Goal: Book appointment/travel/reservation

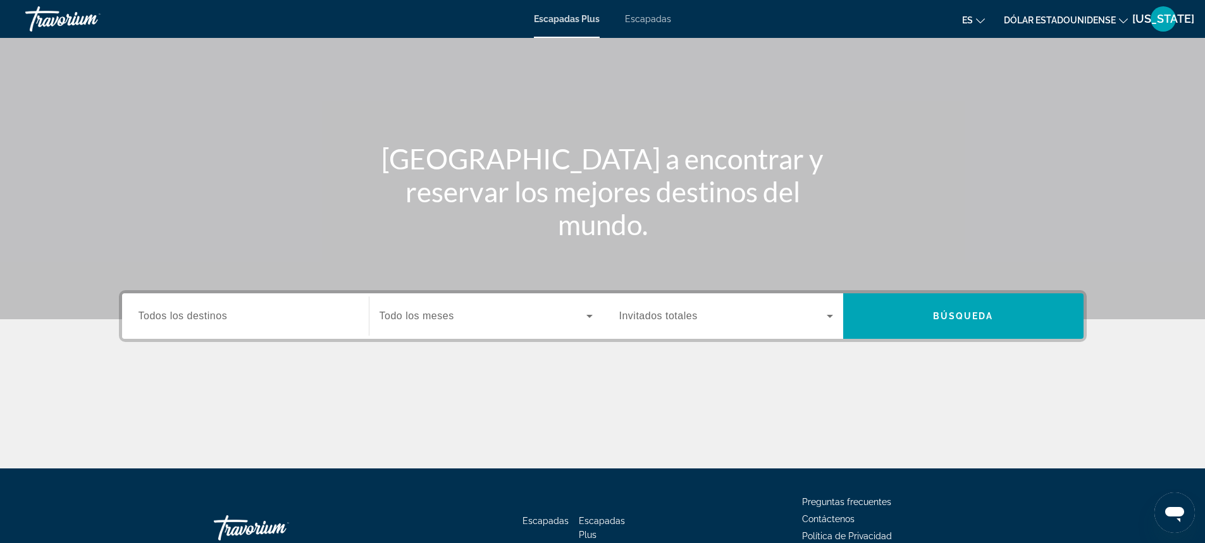
scroll to position [65, 0]
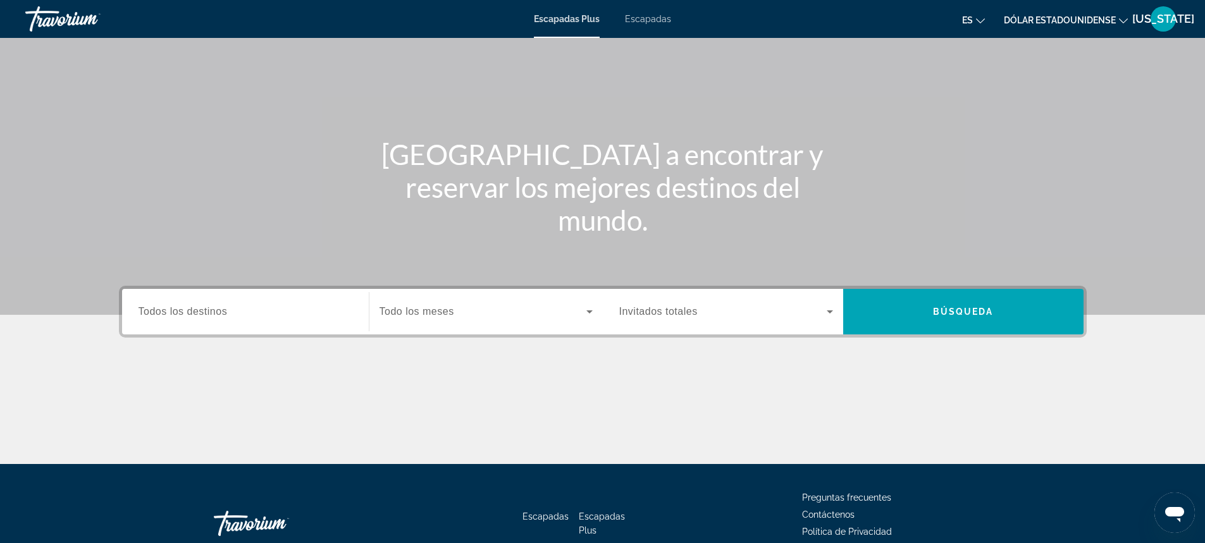
click at [225, 311] on span "Todos los destinos" at bounding box center [183, 311] width 89 height 11
click at [225, 311] on input "Destination Todos los destinos" at bounding box center [246, 312] width 214 height 15
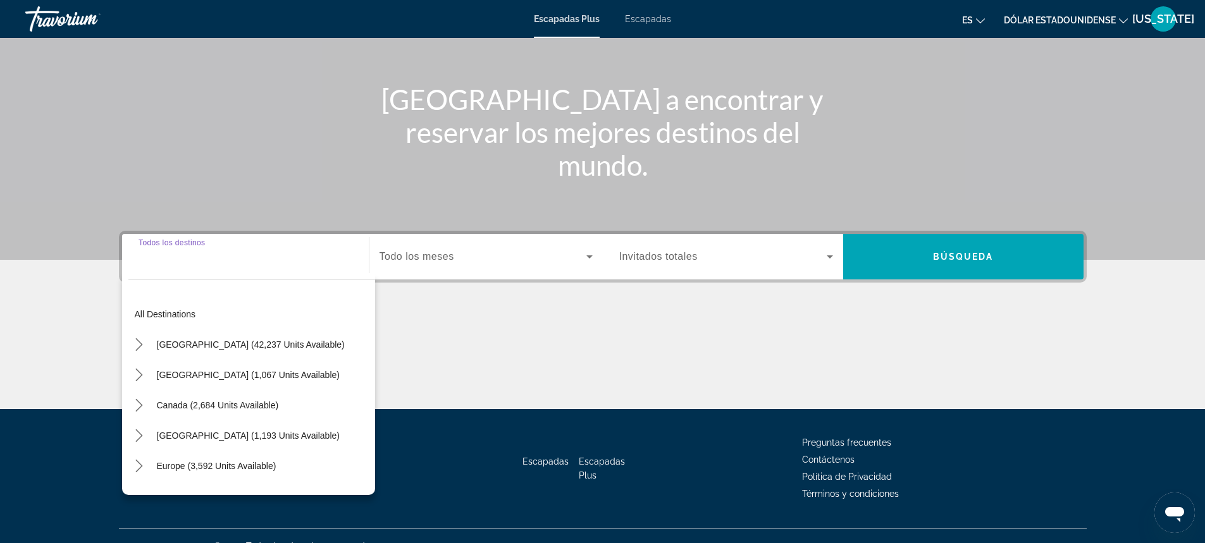
scroll to position [140, 0]
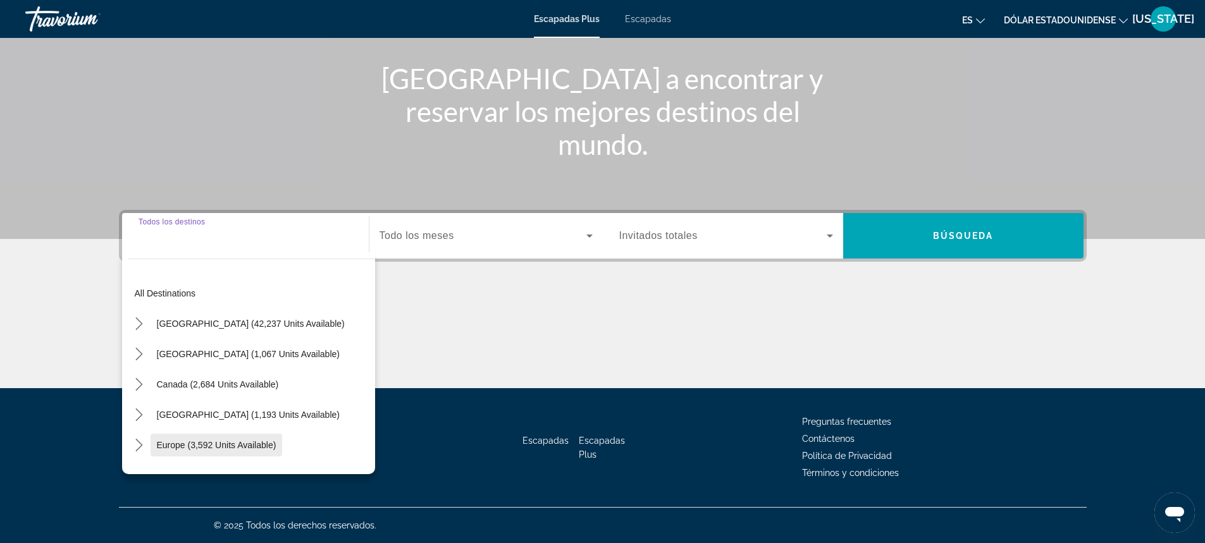
click at [261, 439] on span "Select destination: Europe (3,592 units available)" at bounding box center [217, 445] width 132 height 30
type input "**********"
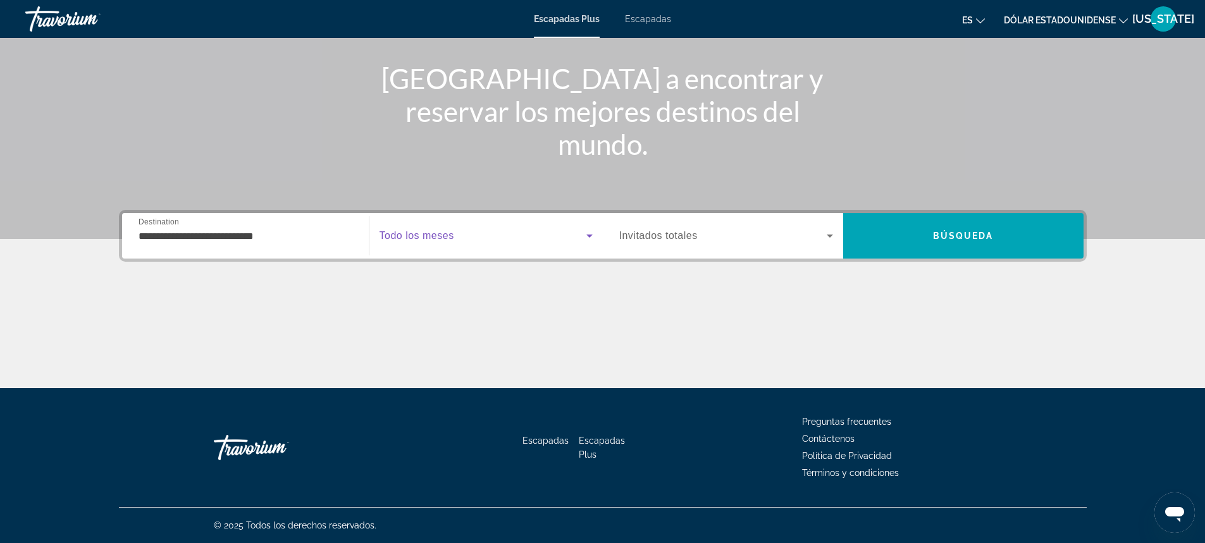
click at [584, 236] on icon "Widget de búsqueda" at bounding box center [589, 235] width 15 height 15
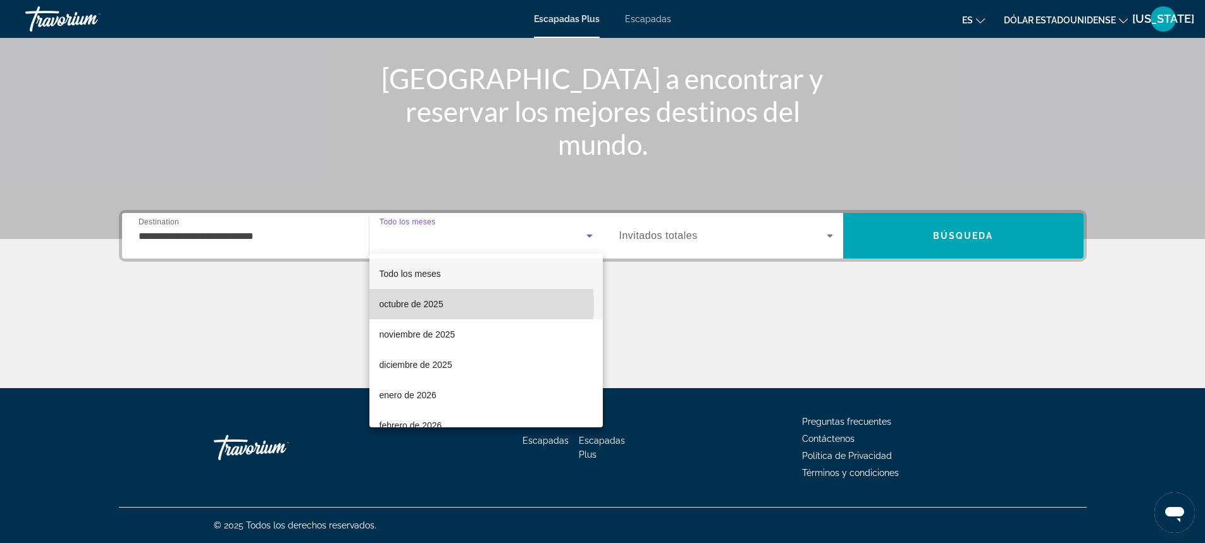
click at [426, 306] on font "octubre de 2025" at bounding box center [412, 304] width 64 height 10
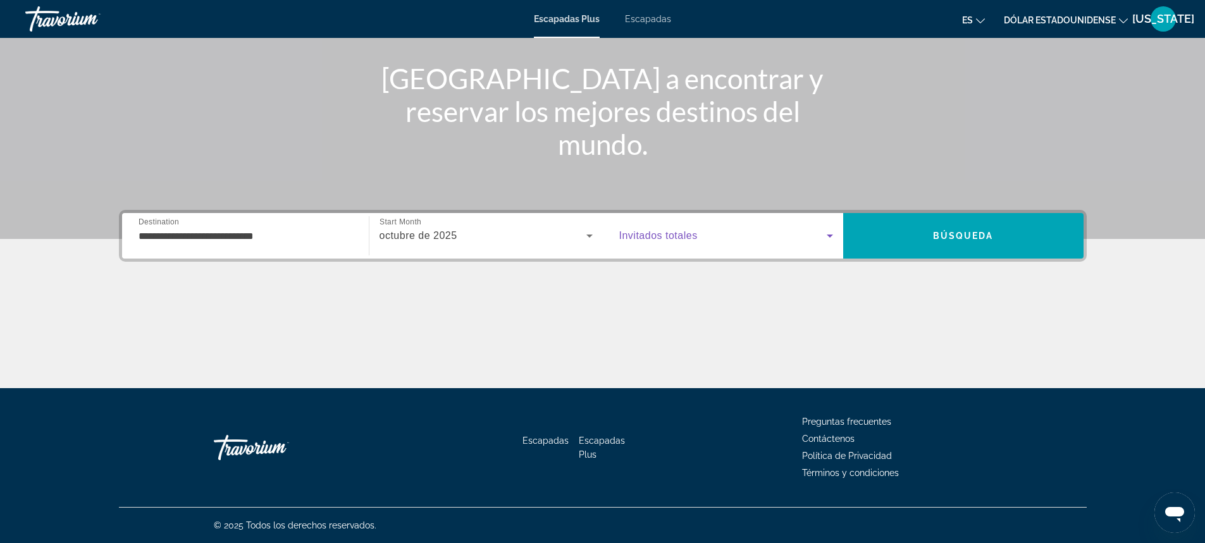
click at [824, 239] on icon "Widget de búsqueda" at bounding box center [829, 235] width 15 height 15
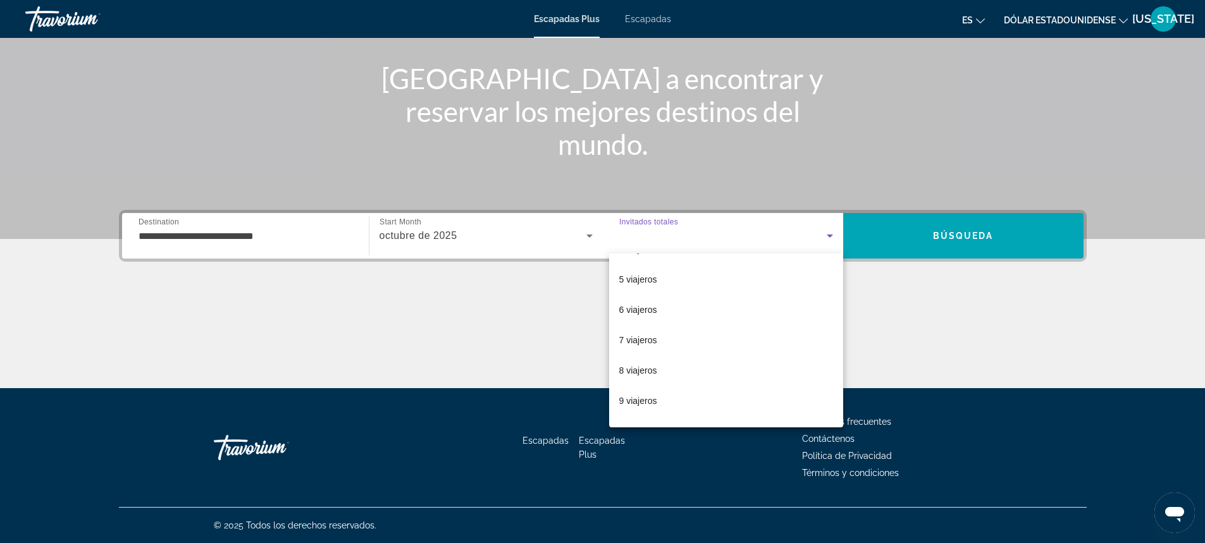
scroll to position [140, 0]
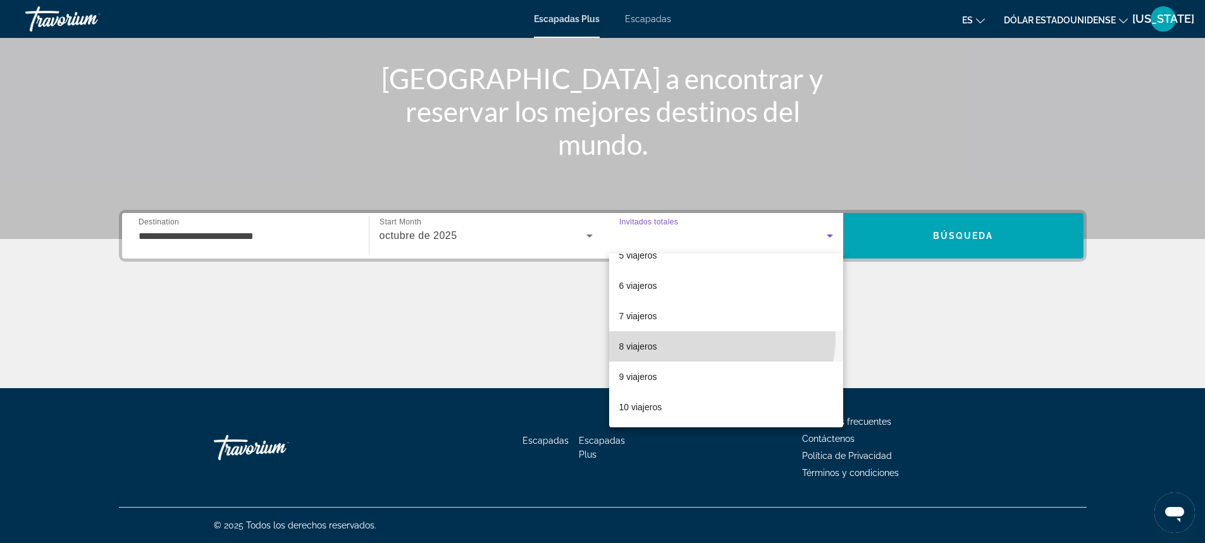
click at [702, 337] on mat-option "8 viajeros" at bounding box center [726, 347] width 234 height 30
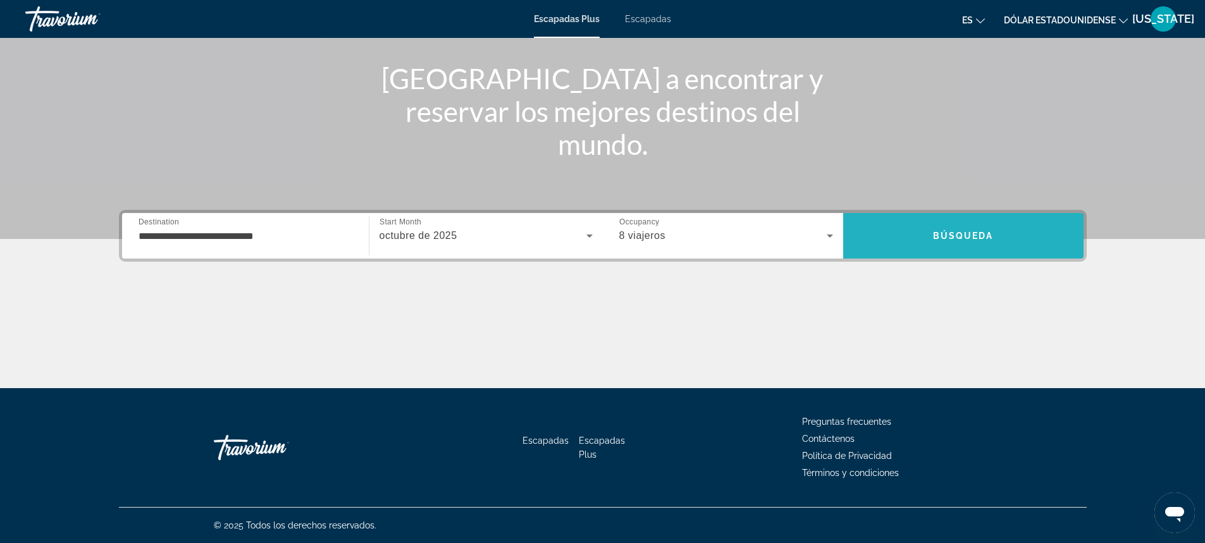
click at [932, 244] on span "Buscar" at bounding box center [963, 236] width 240 height 30
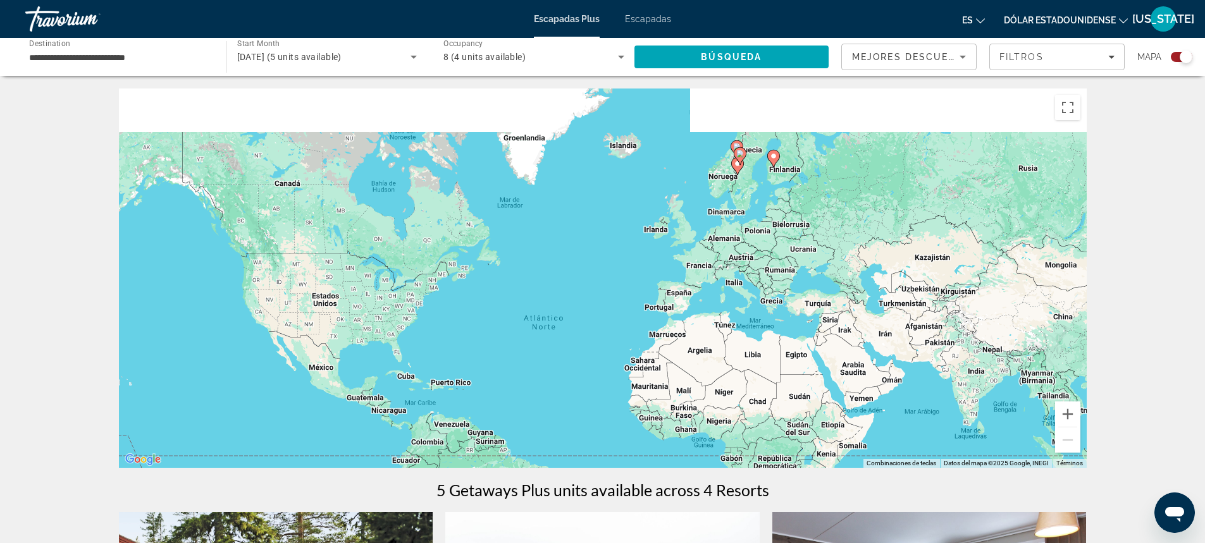
drag, startPoint x: 791, startPoint y: 146, endPoint x: 770, endPoint y: 209, distance: 67.4
click at [770, 209] on div "Para activar la función de arrastre con el teclado, pulsa Alt + Intro. Cuando h…" at bounding box center [603, 279] width 968 height 380
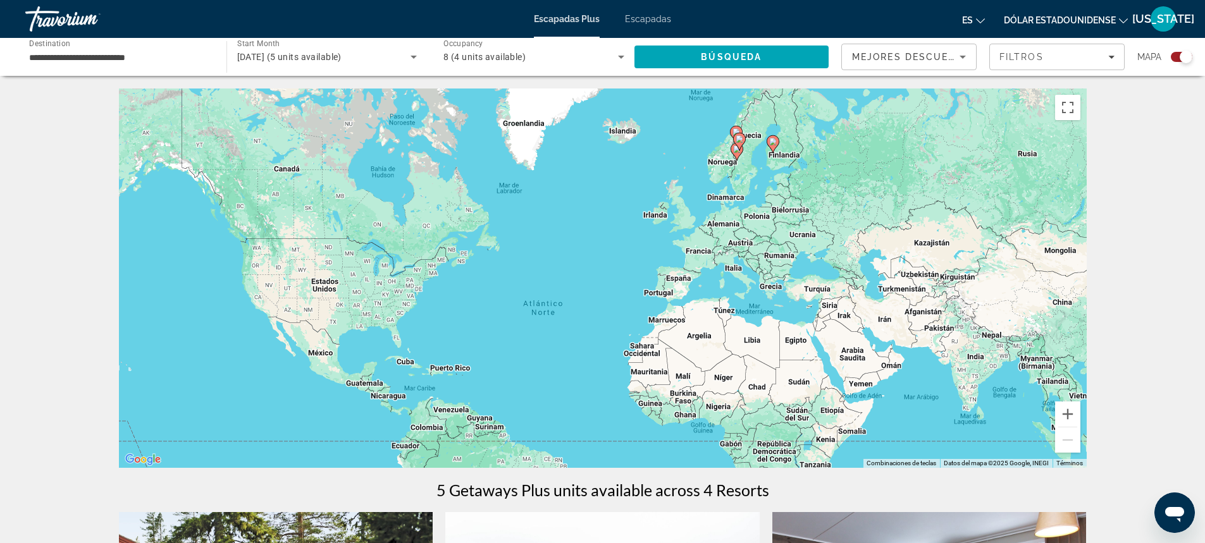
click at [941, 65] on div "Mejores descuentos" at bounding box center [909, 61] width 114 height 35
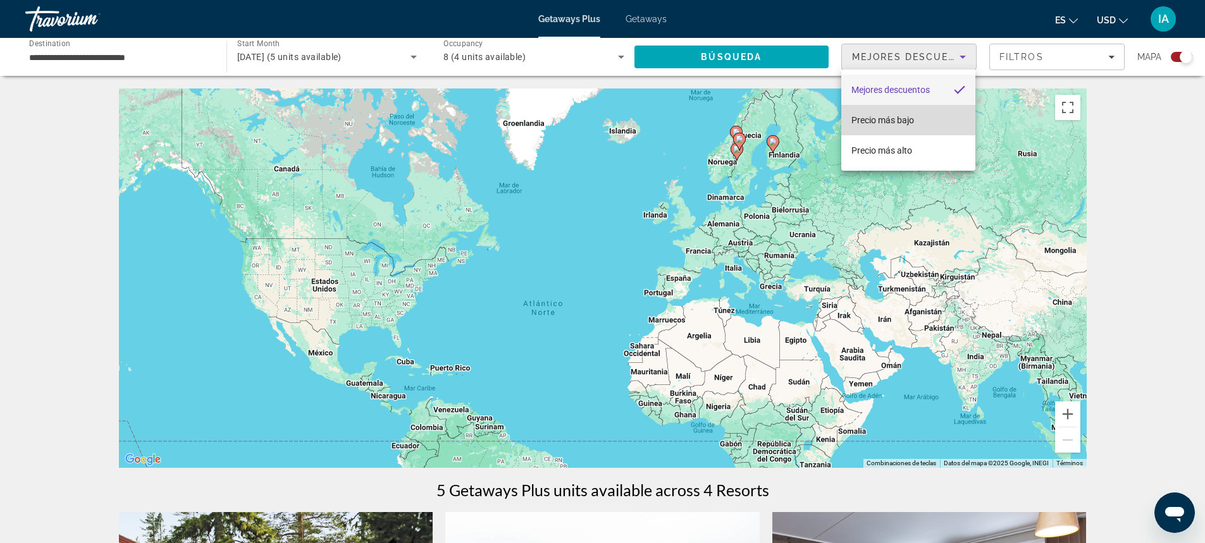
click at [909, 120] on span "Precio más bajo" at bounding box center [883, 120] width 63 height 10
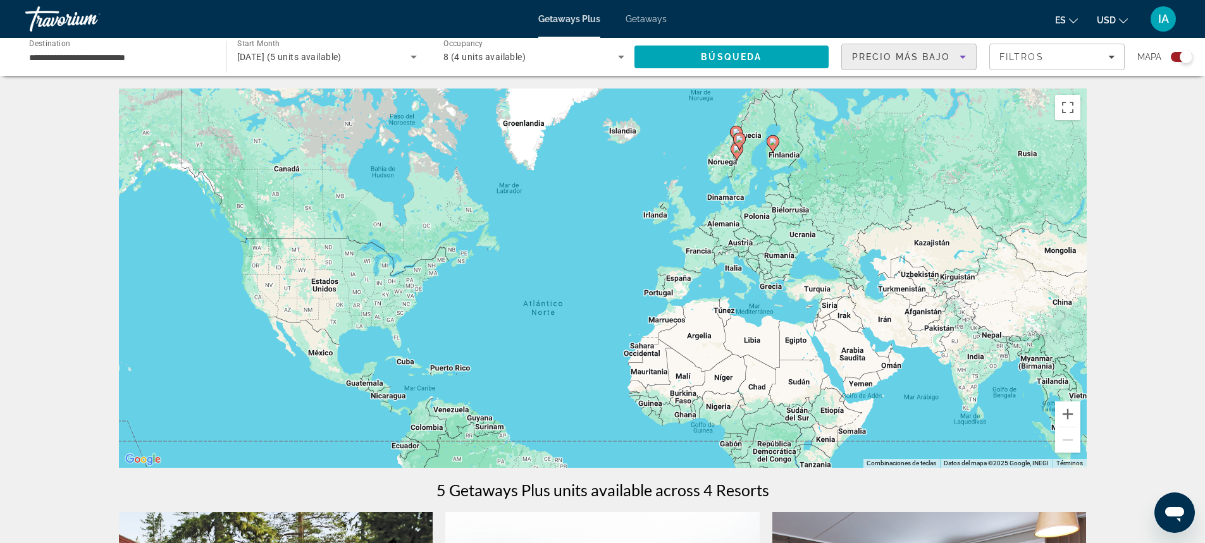
click at [406, 55] on icon "Search widget" at bounding box center [413, 56] width 15 height 15
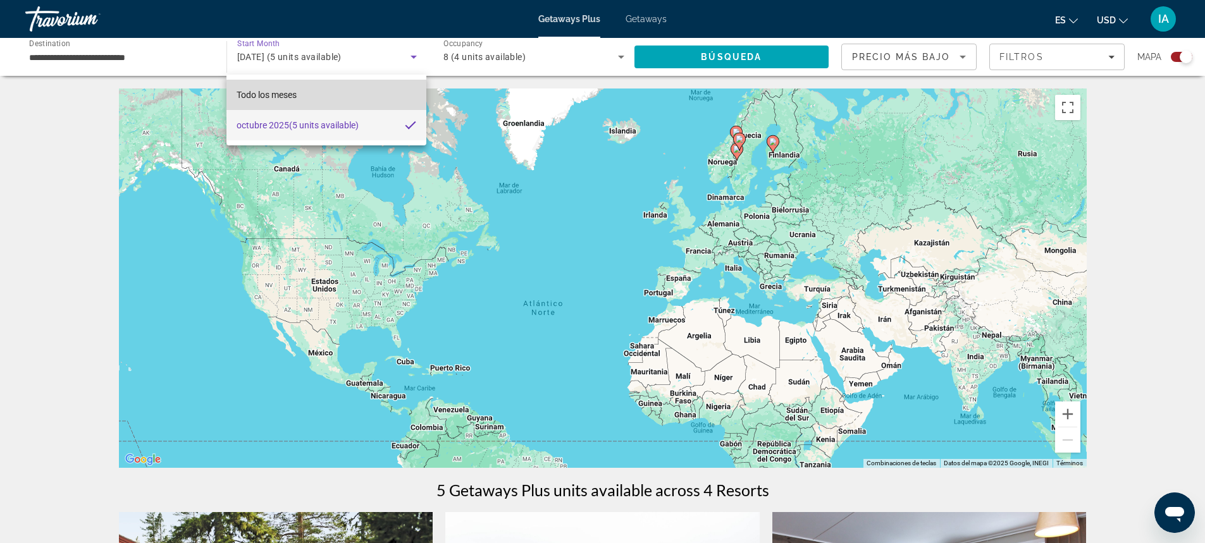
click at [375, 99] on mat-option "Todo los meses" at bounding box center [326, 95] width 200 height 30
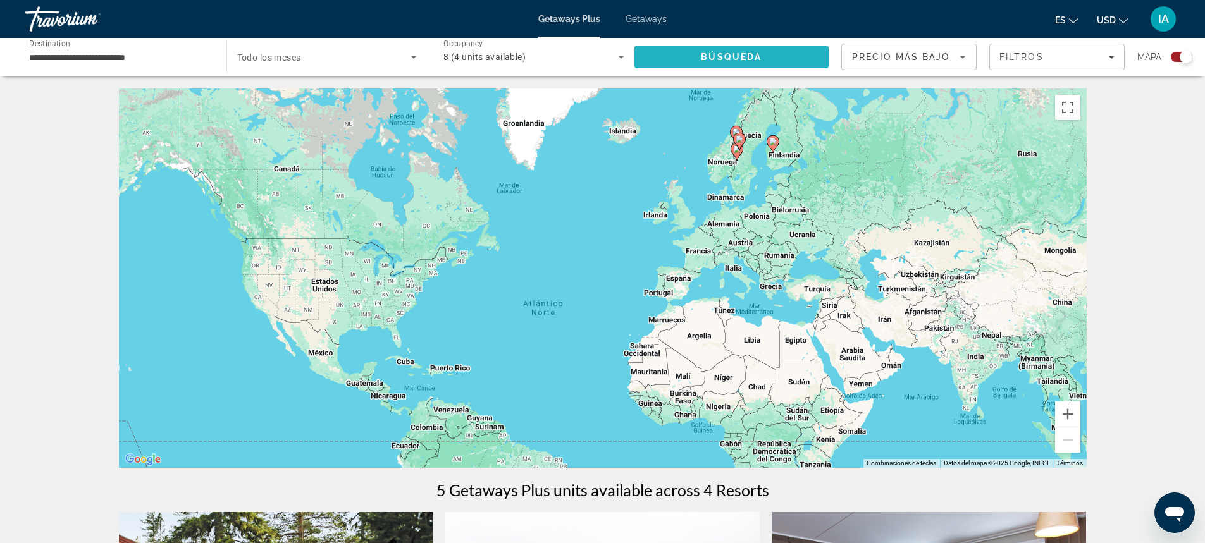
click at [747, 52] on span "Búsqueda" at bounding box center [731, 57] width 61 height 10
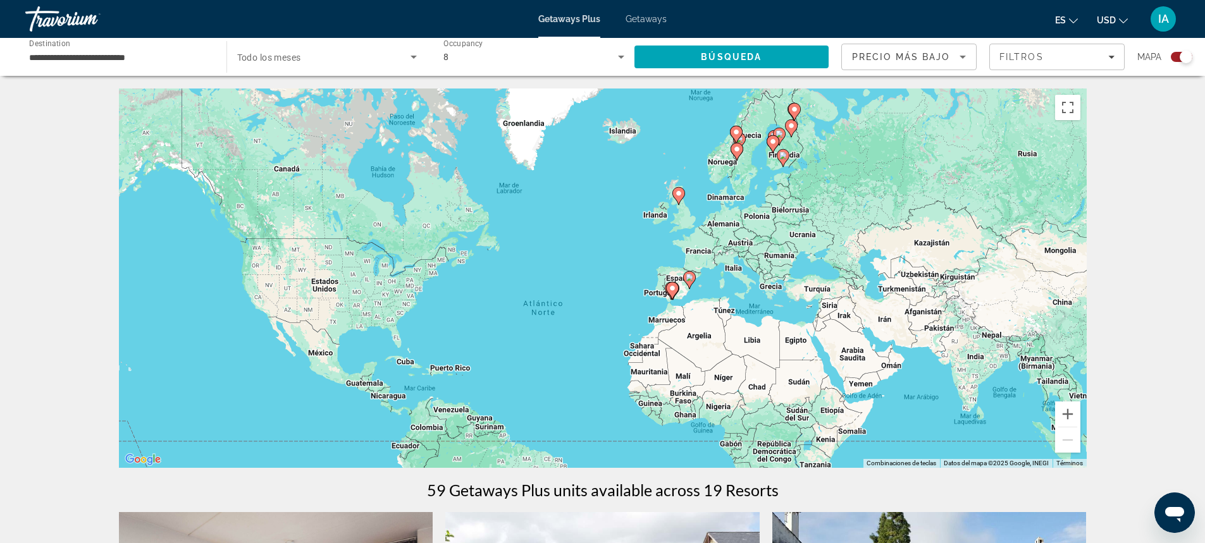
click at [671, 288] on image "Main content" at bounding box center [673, 289] width 8 height 8
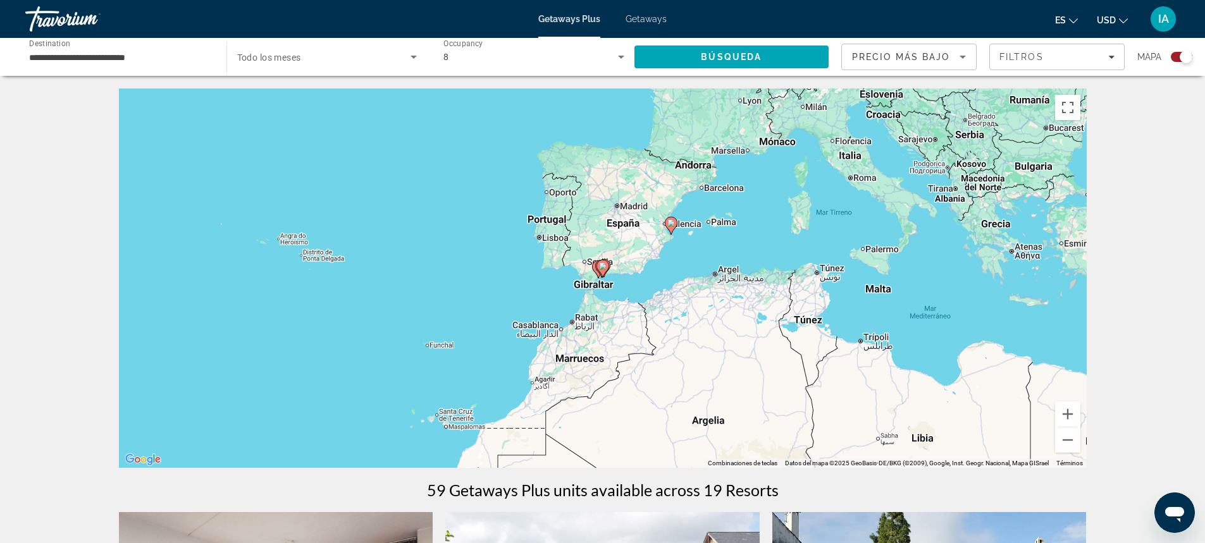
click at [602, 264] on image "Main content" at bounding box center [603, 267] width 8 height 8
type input "**********"
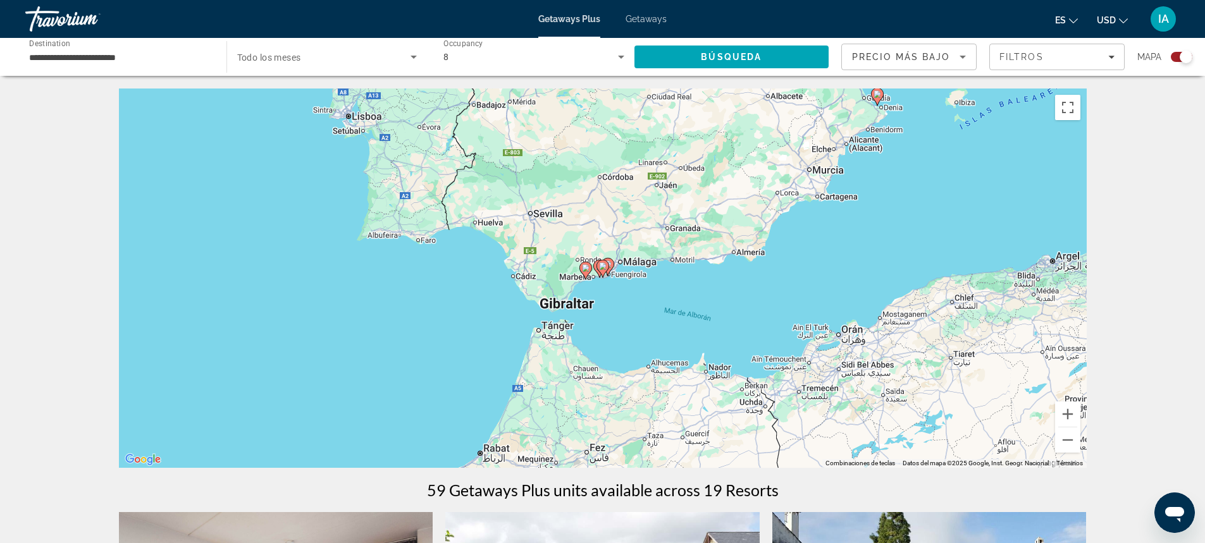
click at [584, 267] on image "Main content" at bounding box center [586, 268] width 8 height 8
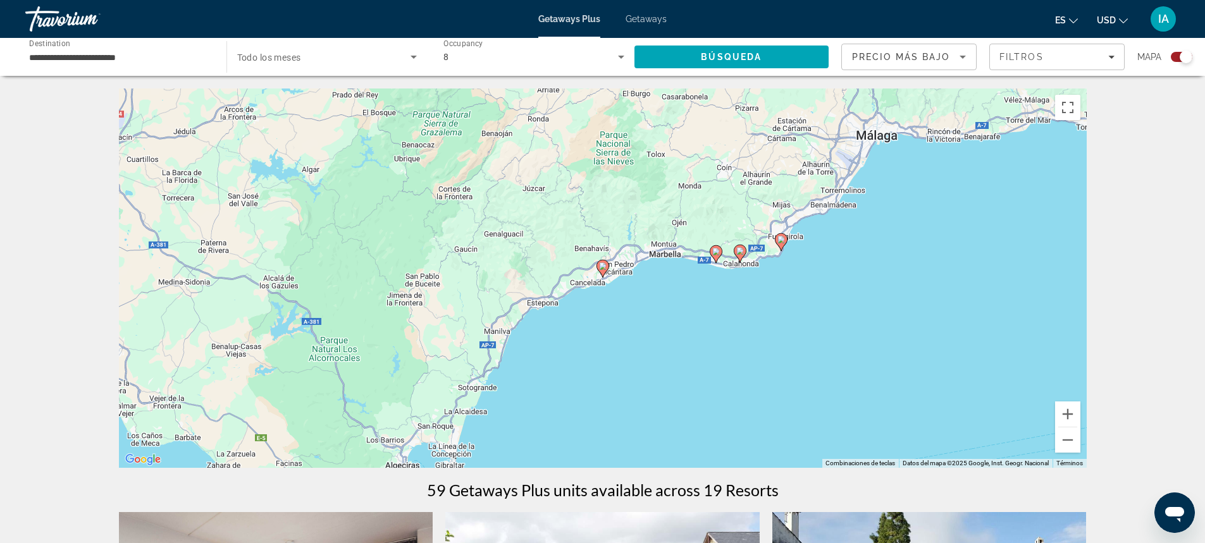
click at [604, 270] on icon "Main content" at bounding box center [602, 269] width 11 height 16
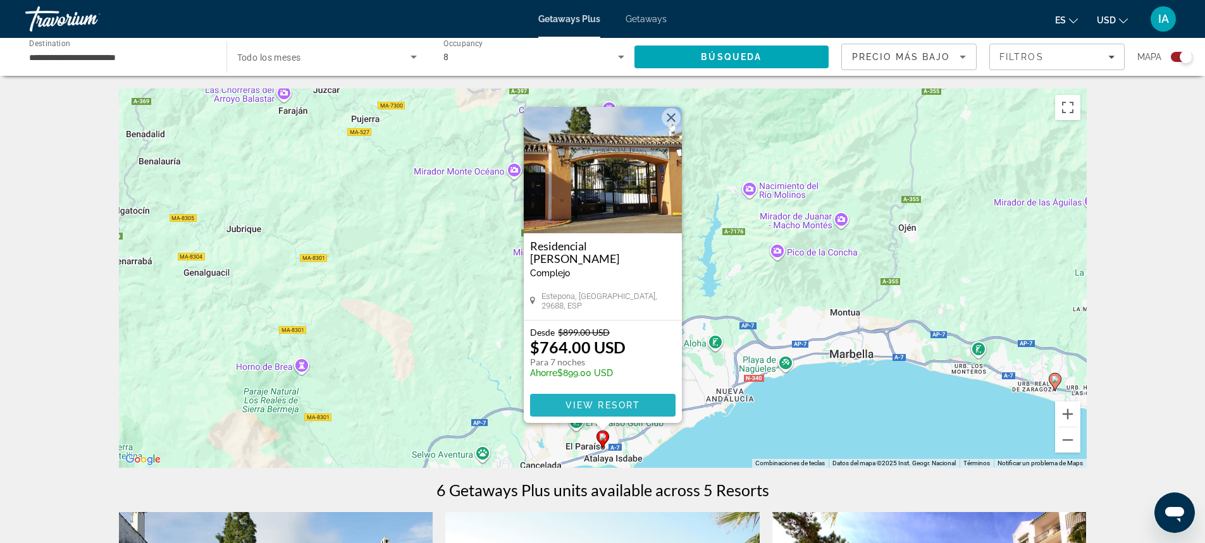
click at [600, 400] on span "Main content" at bounding box center [603, 405] width 146 height 30
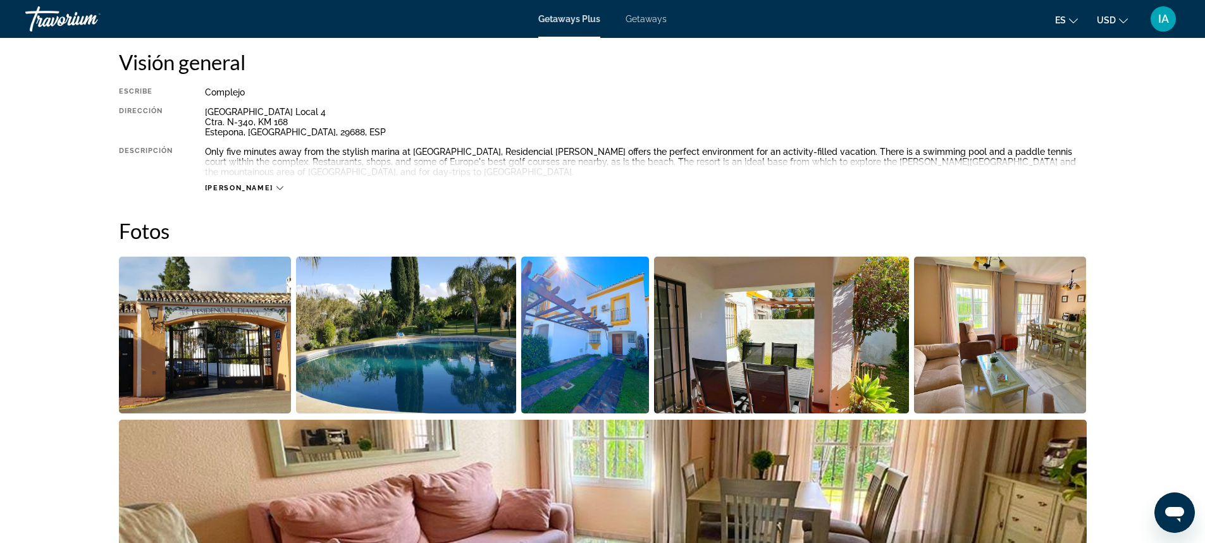
scroll to position [435, 0]
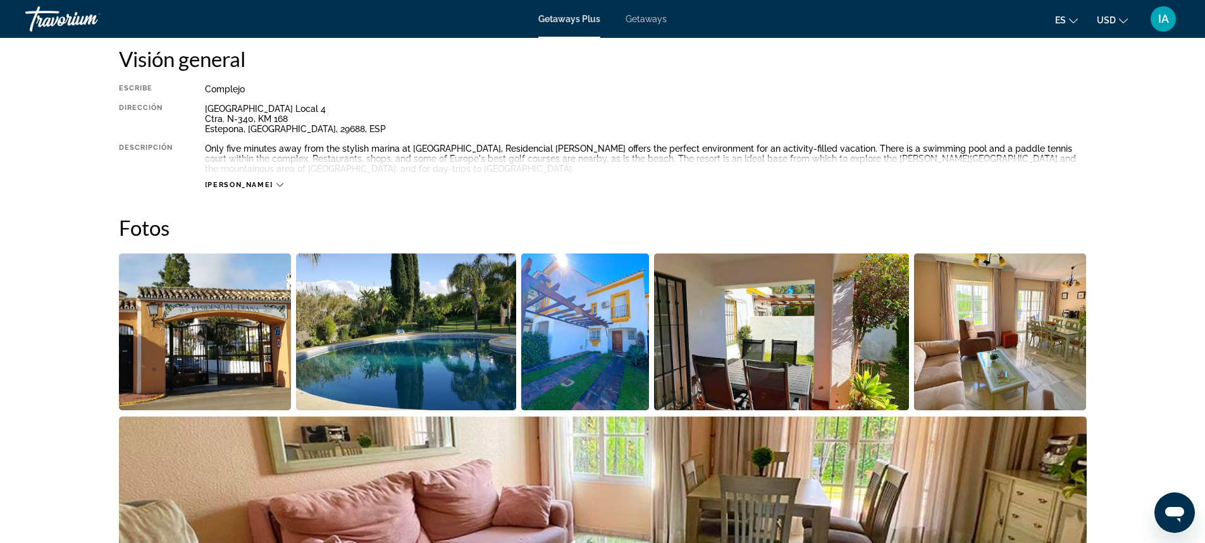
click at [276, 183] on icon "Main content" at bounding box center [279, 185] width 7 height 7
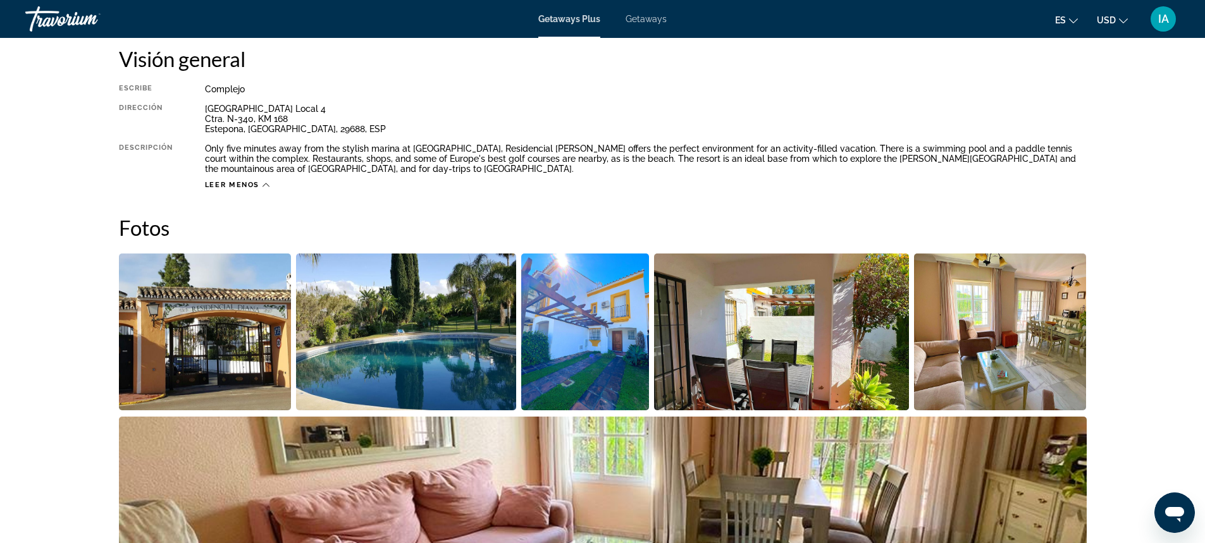
click at [261, 185] on div "Leer menos" at bounding box center [237, 185] width 65 height 8
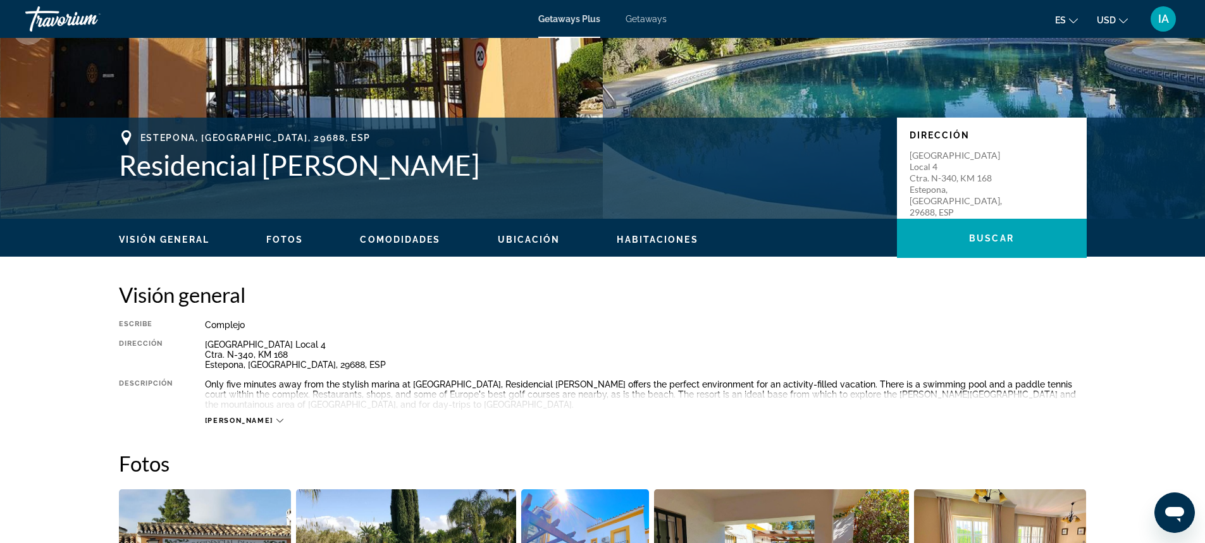
scroll to position [0, 0]
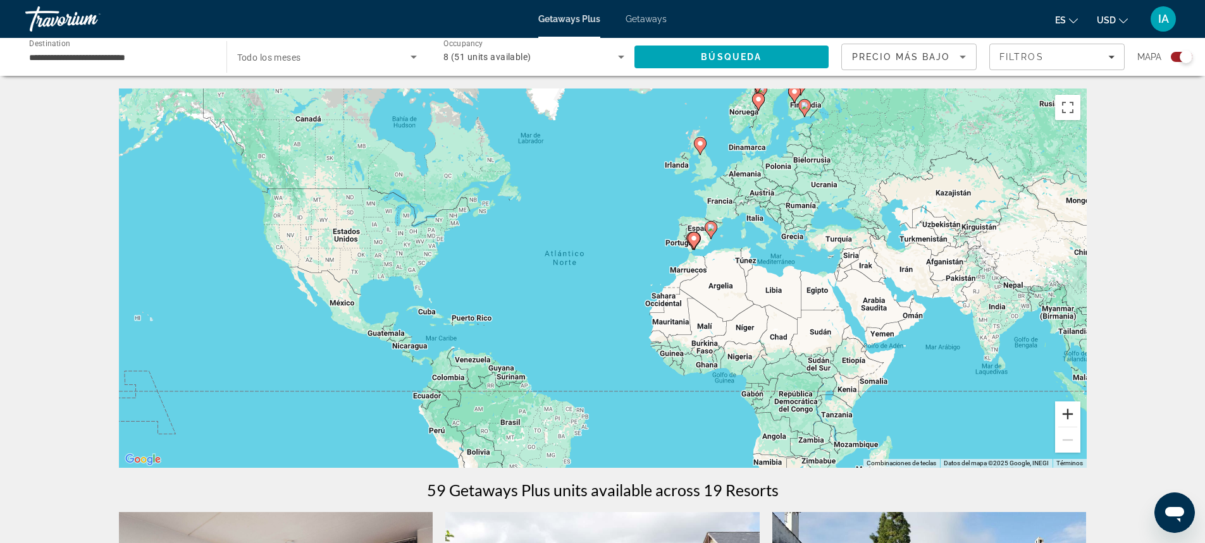
click at [1069, 411] on button "Ampliar" at bounding box center [1067, 414] width 25 height 25
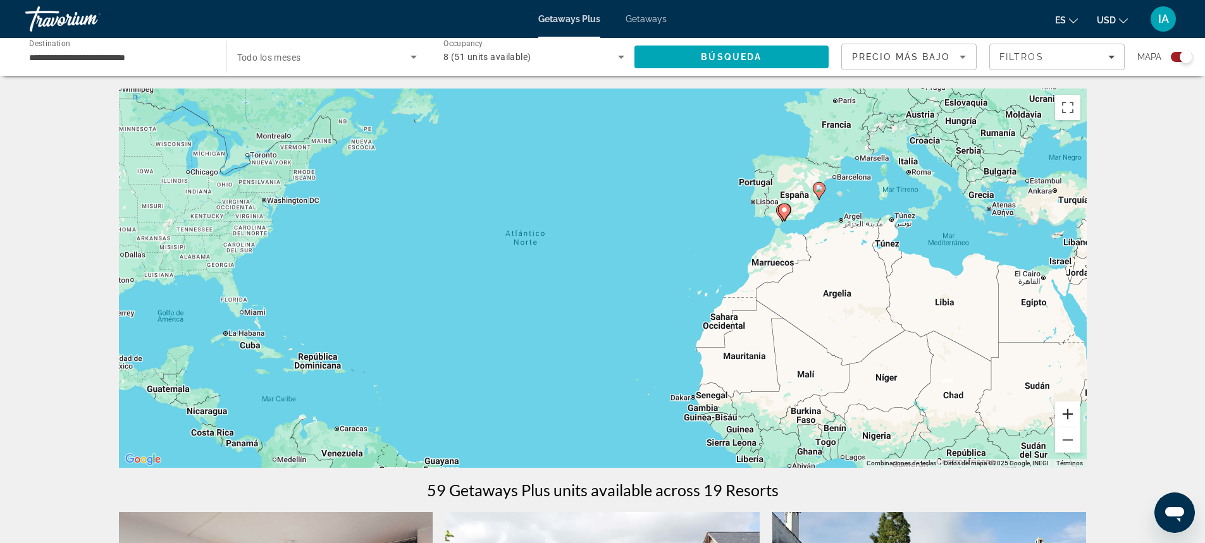
click at [1069, 411] on button "Ampliar" at bounding box center [1067, 414] width 25 height 25
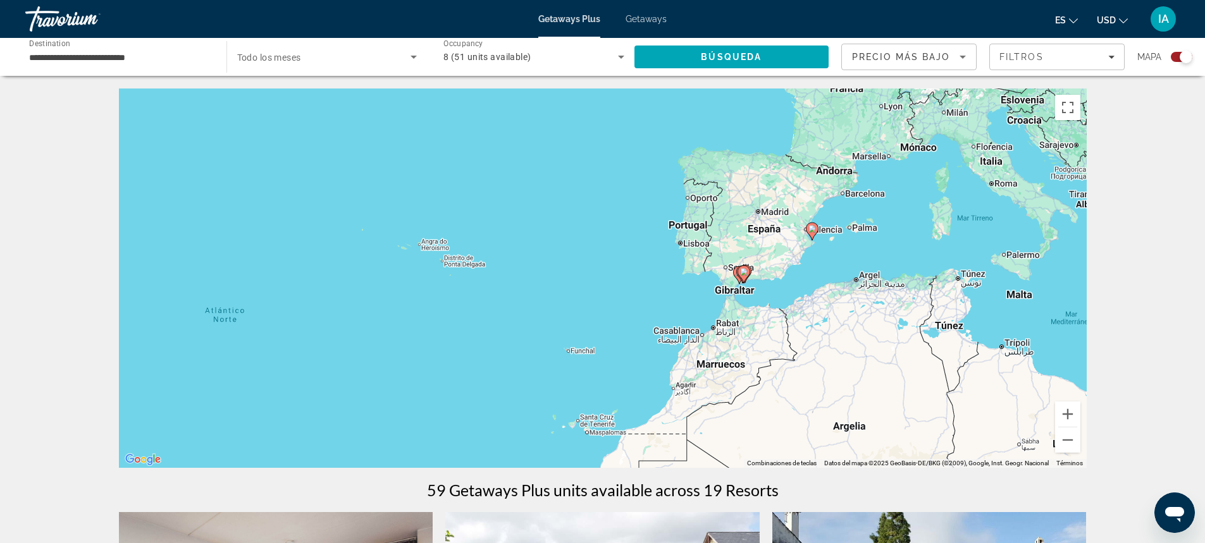
drag, startPoint x: 1026, startPoint y: 181, endPoint x: 798, endPoint y: 306, distance: 259.1
click at [798, 306] on div "Para activar la función de arrastre con el teclado, pulsa Alt + Intro. Cuando h…" at bounding box center [603, 279] width 968 height 380
click at [1069, 416] on button "Ampliar" at bounding box center [1067, 414] width 25 height 25
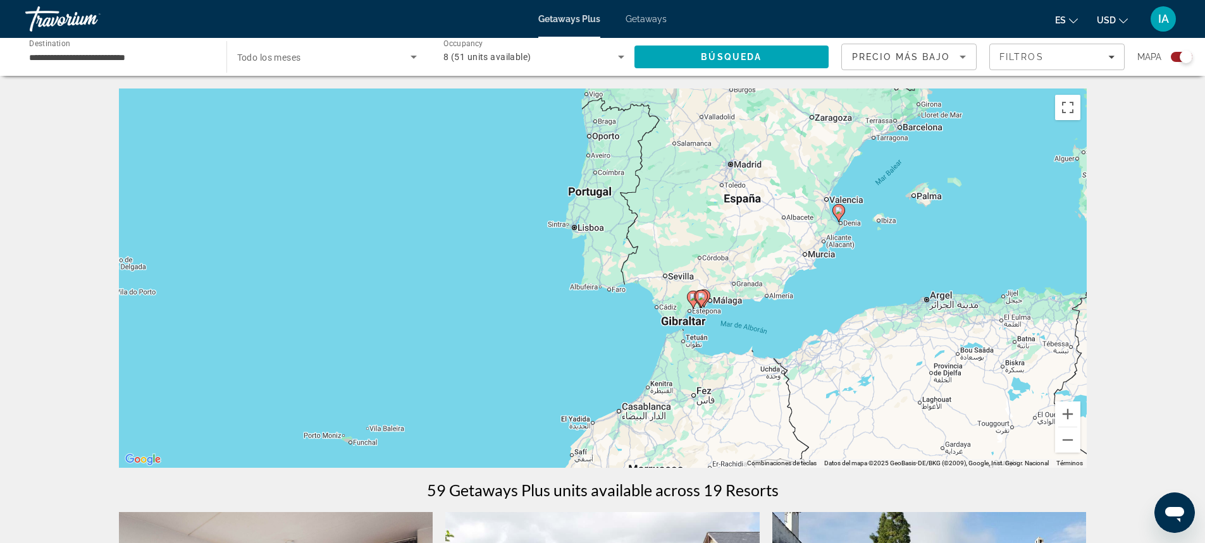
drag, startPoint x: 974, startPoint y: 312, endPoint x: 790, endPoint y: 332, distance: 184.5
click at [790, 332] on div "Para activar la función de arrastre con el teclado, pulsa Alt + Intro. Cuando h…" at bounding box center [603, 279] width 968 height 380
click at [838, 213] on image "Main content" at bounding box center [839, 211] width 8 height 8
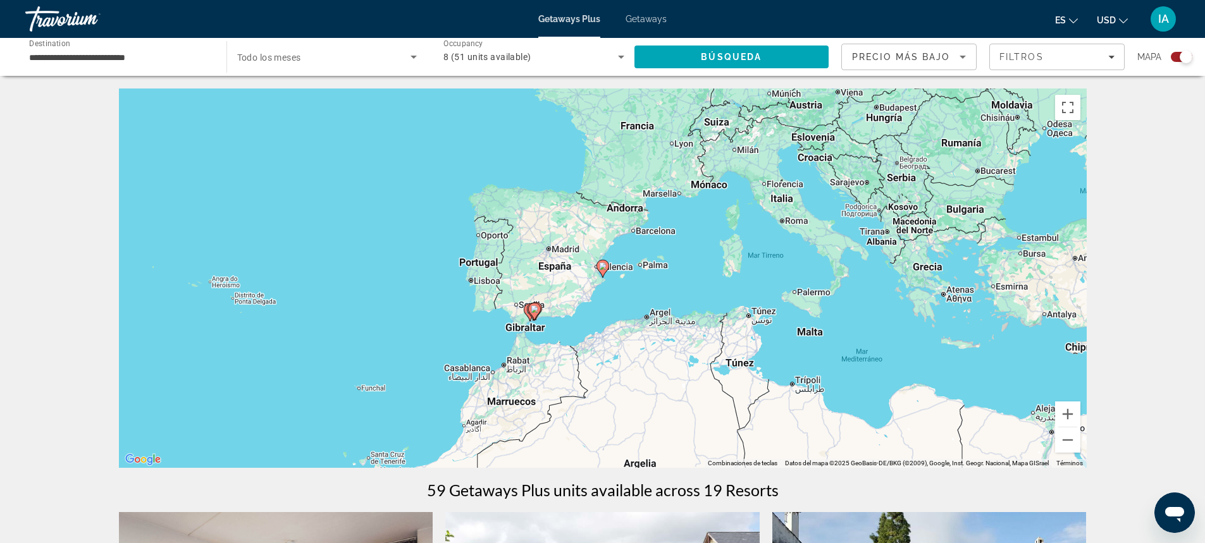
click at [608, 268] on icon "Main content" at bounding box center [602, 269] width 11 height 16
type input "**********"
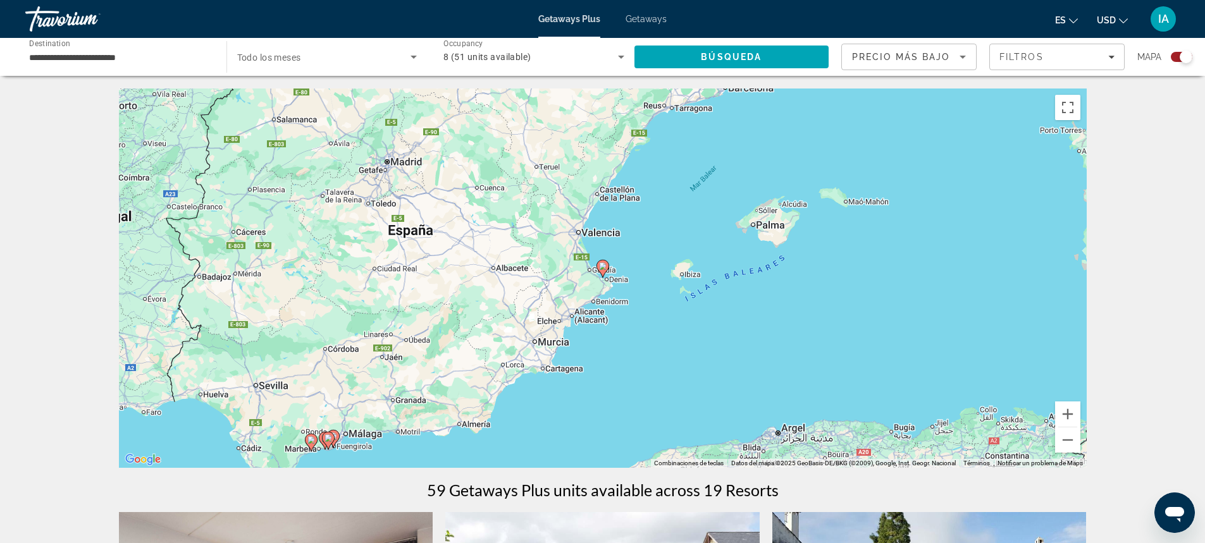
click at [602, 268] on image "Main content" at bounding box center [603, 267] width 8 height 8
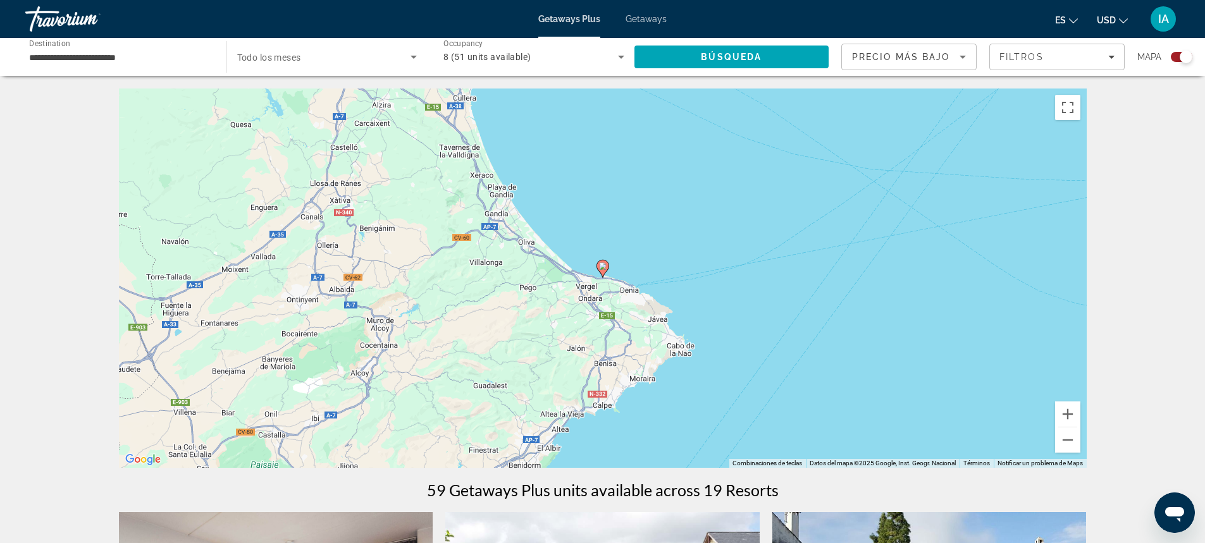
click at [602, 268] on image "Main content" at bounding box center [603, 267] width 8 height 8
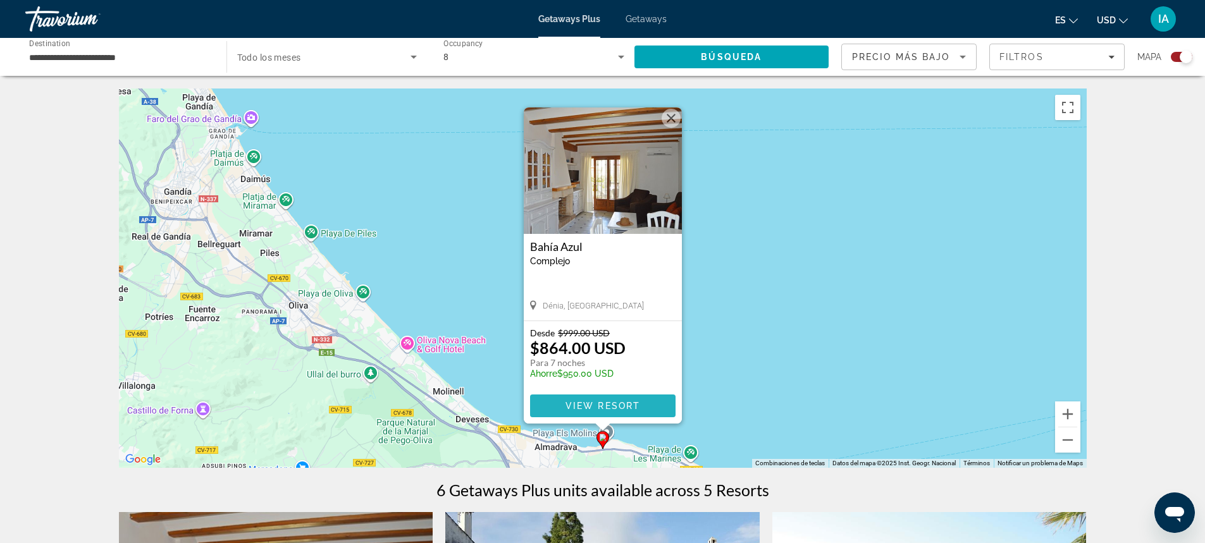
click at [596, 407] on span "View Resort" at bounding box center [602, 406] width 75 height 10
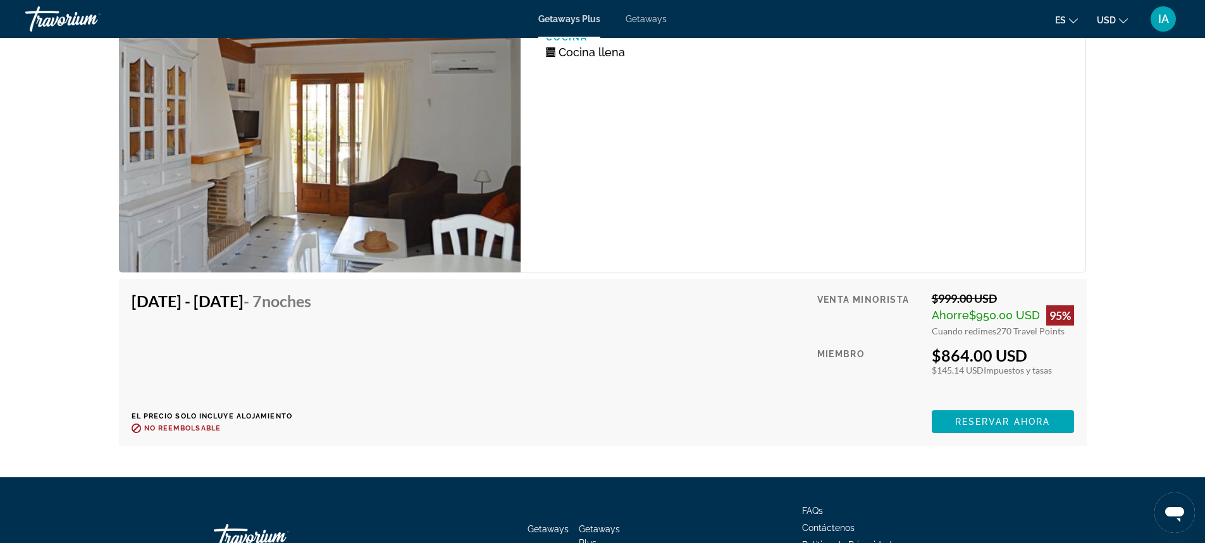
scroll to position [2377, 0]
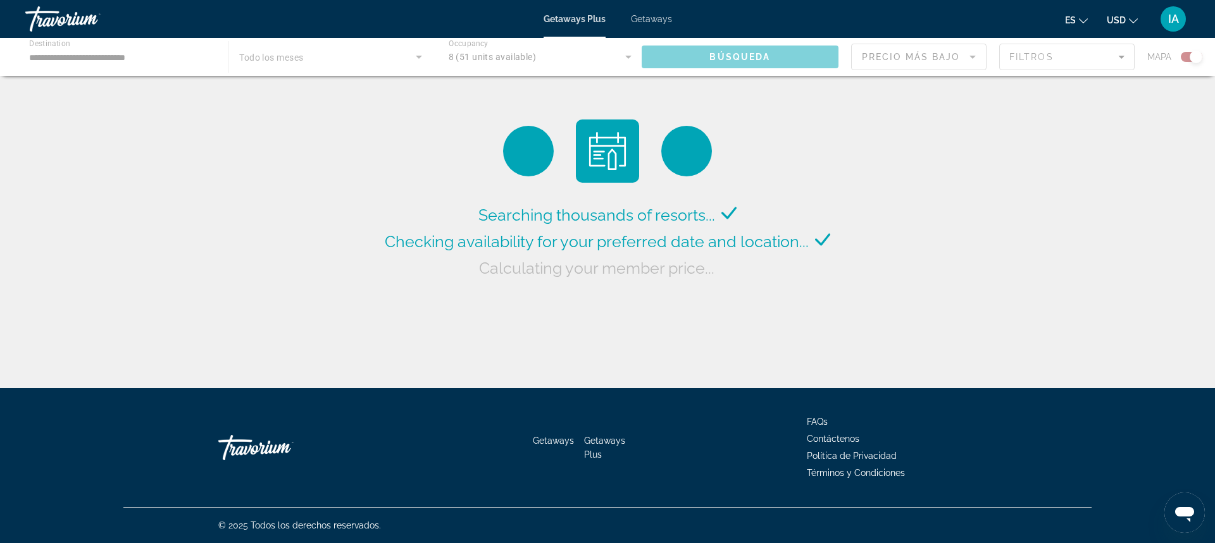
click at [657, 16] on span "Getaways" at bounding box center [651, 19] width 41 height 10
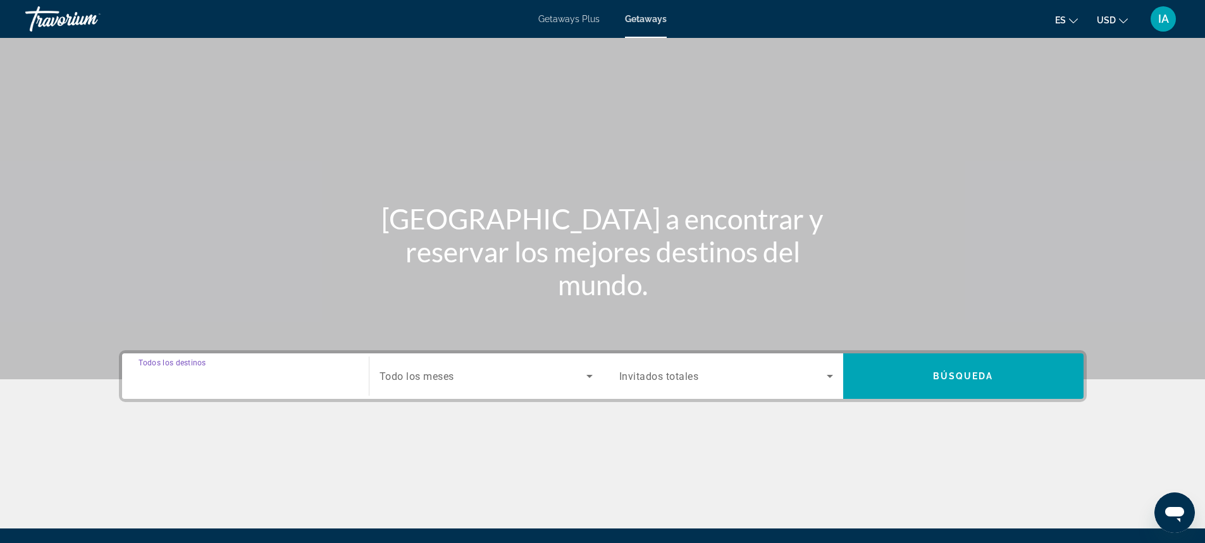
click at [325, 371] on input "Destination Todos los destinos" at bounding box center [246, 376] width 214 height 15
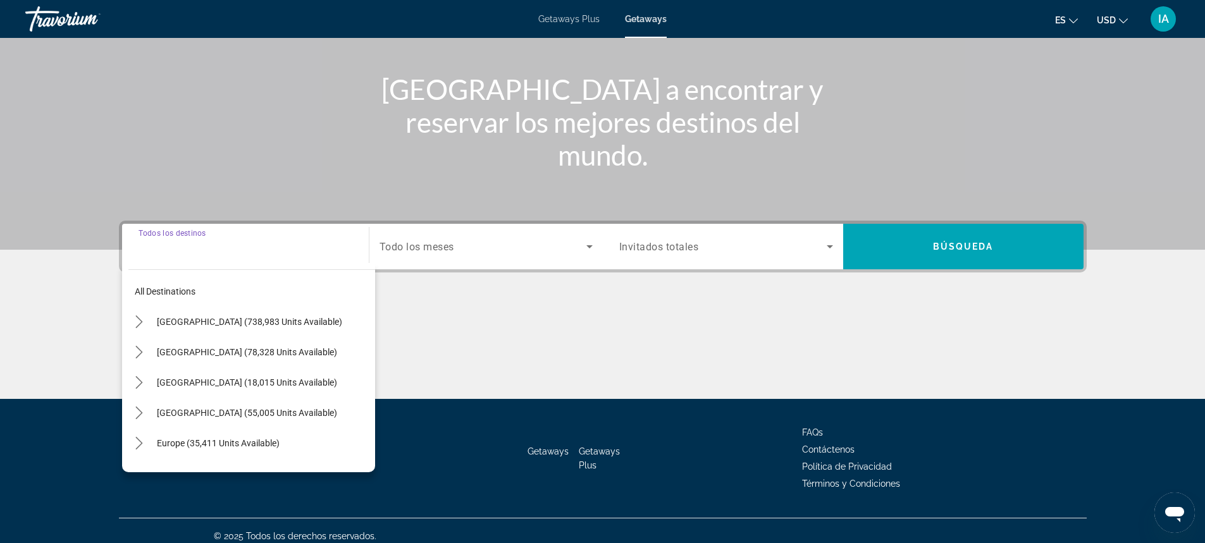
scroll to position [140, 0]
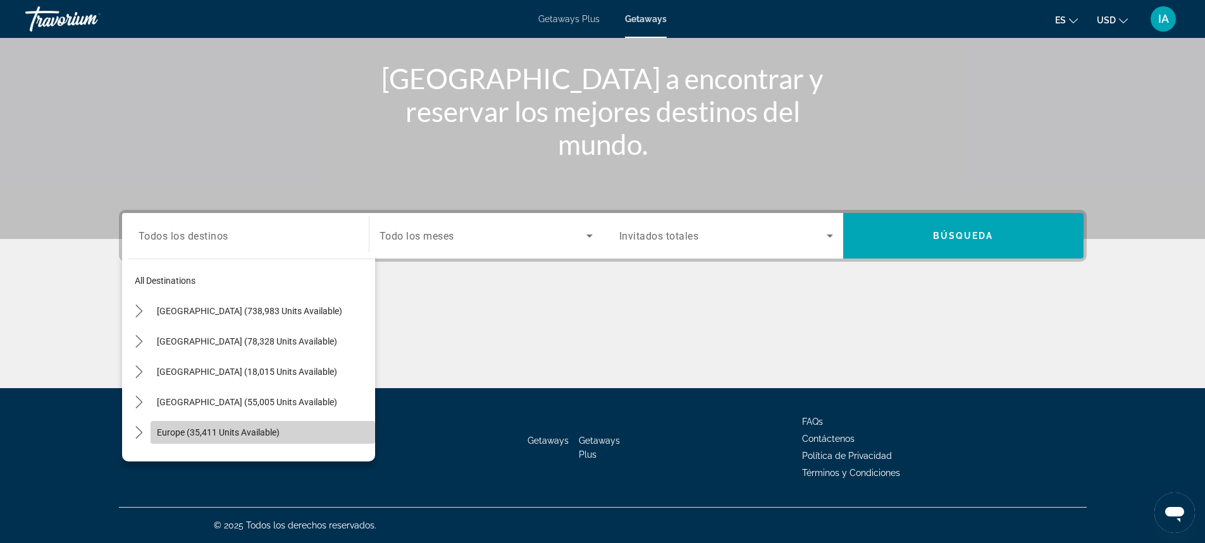
click at [292, 435] on span "Select destination: Europe (35,411 units available)" at bounding box center [263, 433] width 225 height 30
type input "**********"
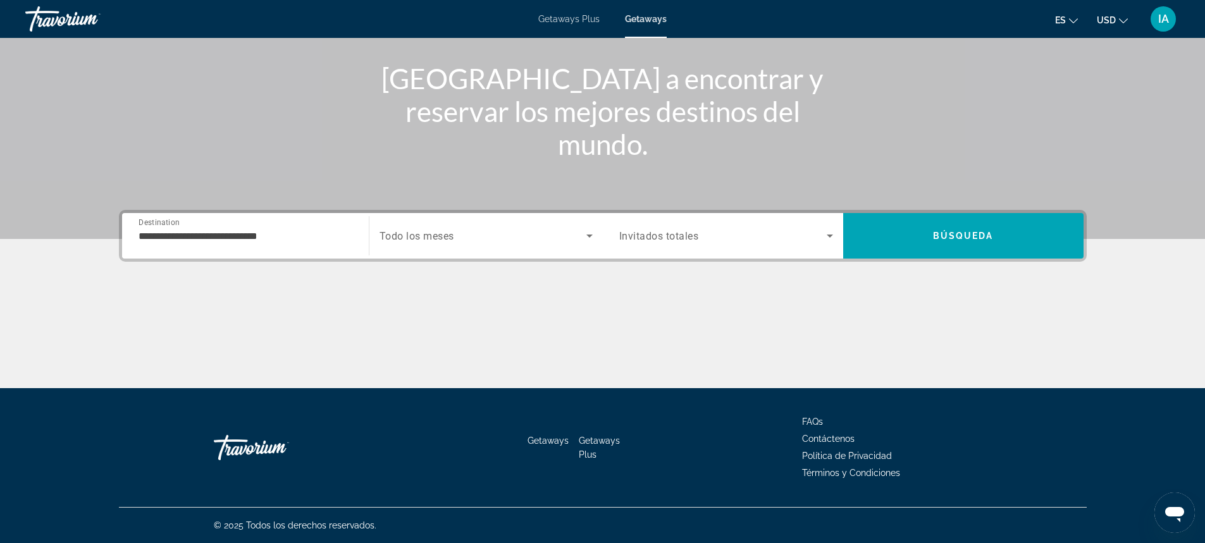
click at [447, 225] on div "Search widget" at bounding box center [486, 235] width 213 height 35
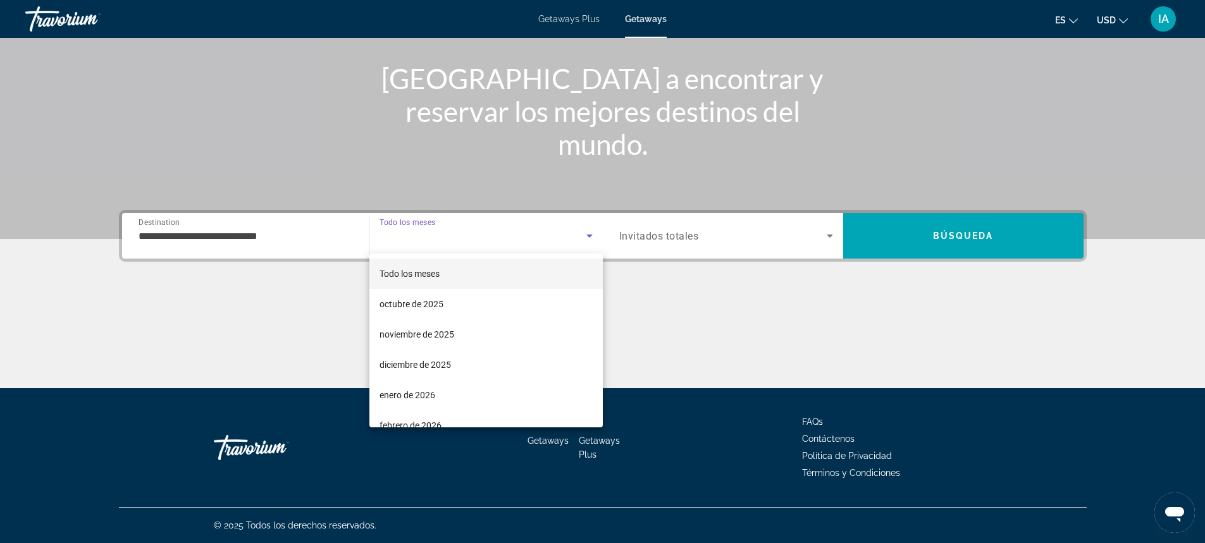
click at [681, 319] on div at bounding box center [602, 271] width 1205 height 543
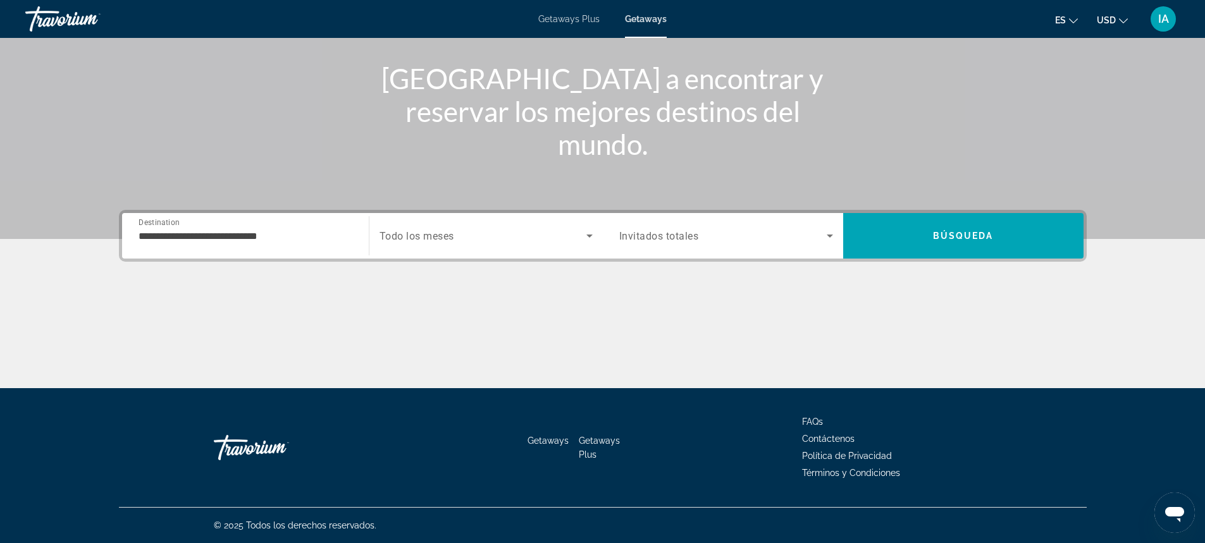
click at [693, 251] on div "Search widget" at bounding box center [726, 235] width 214 height 35
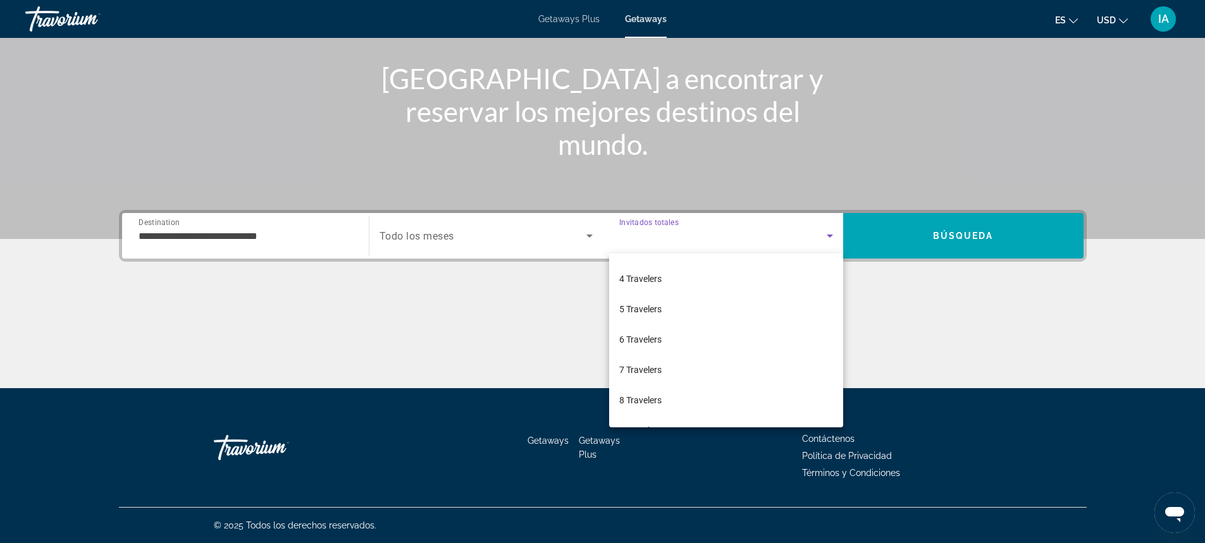
scroll to position [101, 0]
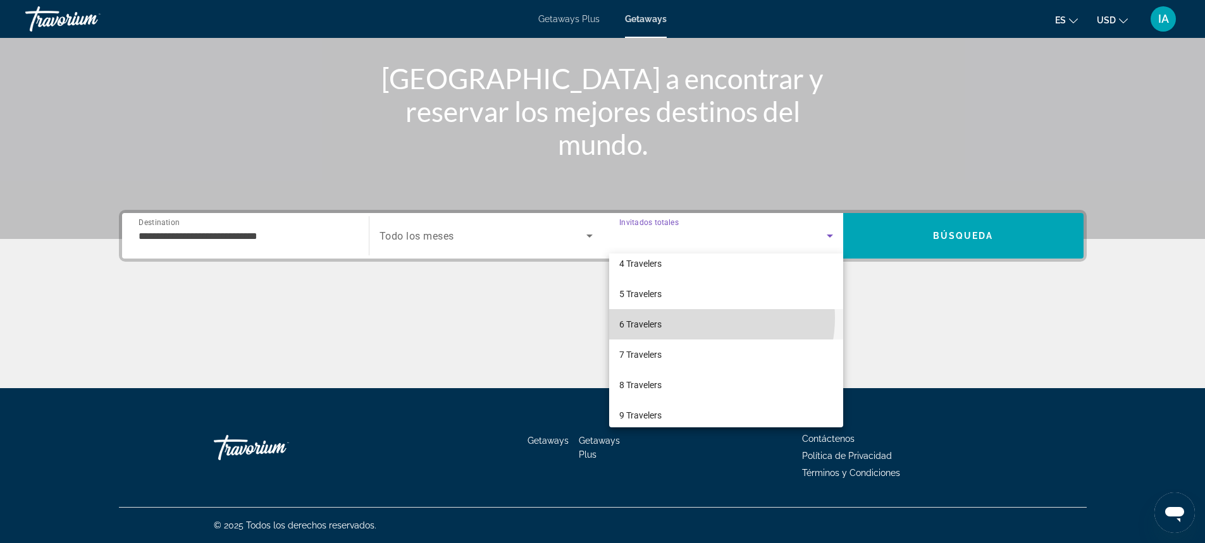
click at [704, 318] on mat-option "6 Travelers" at bounding box center [726, 324] width 234 height 30
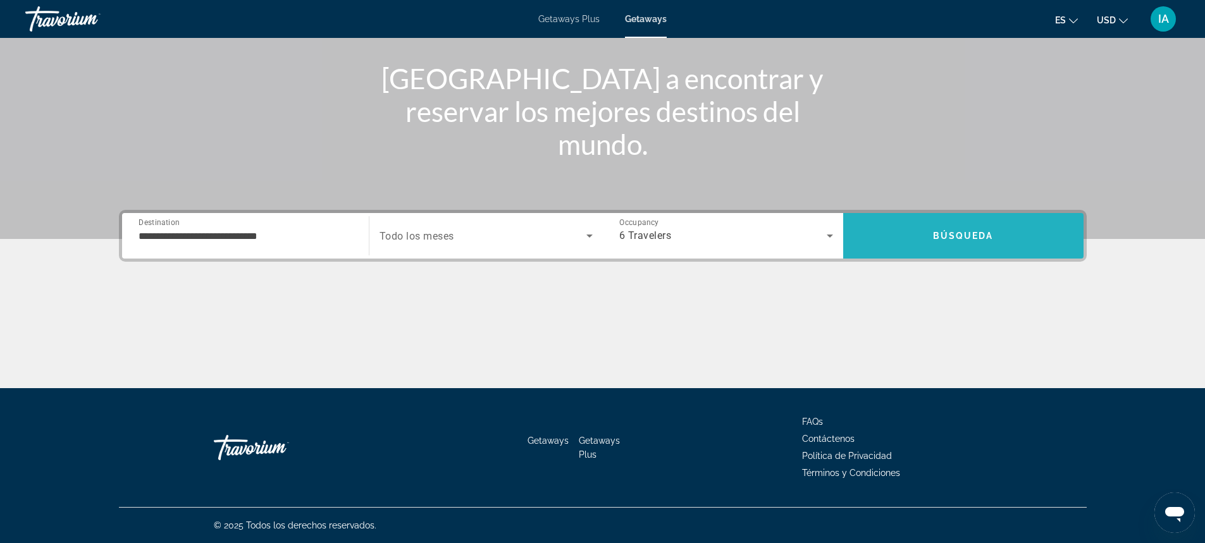
click at [964, 240] on span "Búsqueda" at bounding box center [963, 236] width 61 height 10
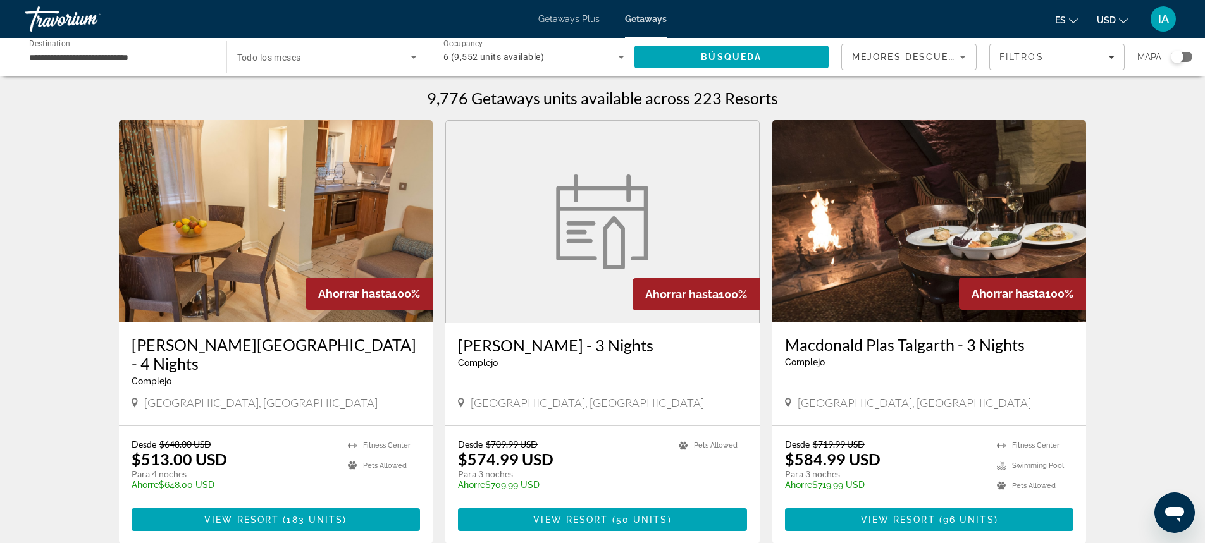
click at [1191, 53] on div "Search widget" at bounding box center [1182, 57] width 22 height 10
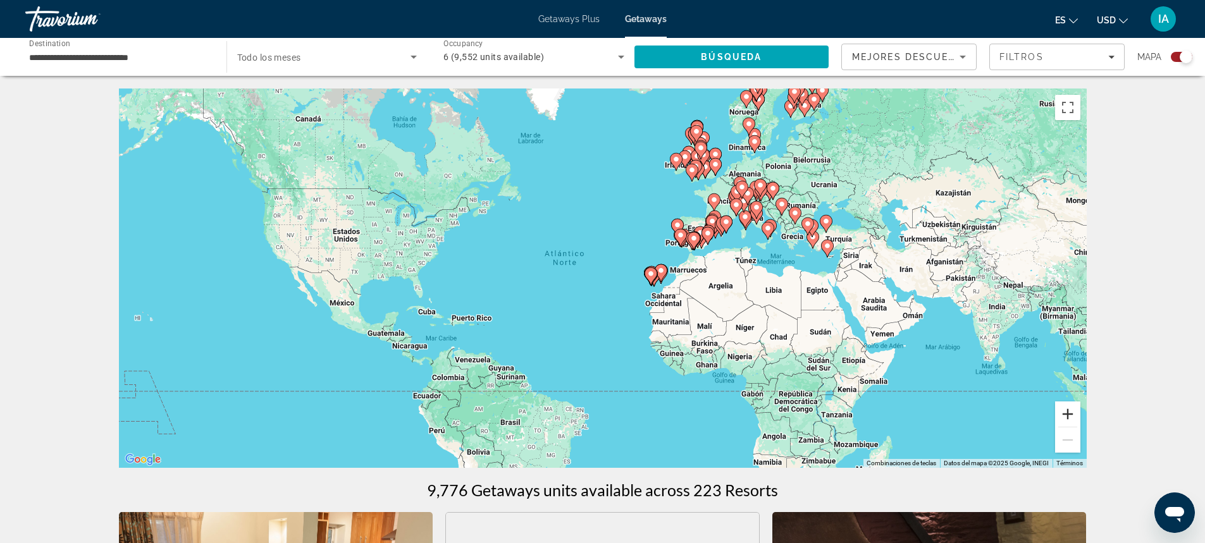
drag, startPoint x: 1117, startPoint y: 424, endPoint x: 1075, endPoint y: 415, distance: 42.7
click at [1075, 415] on button "Ampliar" at bounding box center [1067, 414] width 25 height 25
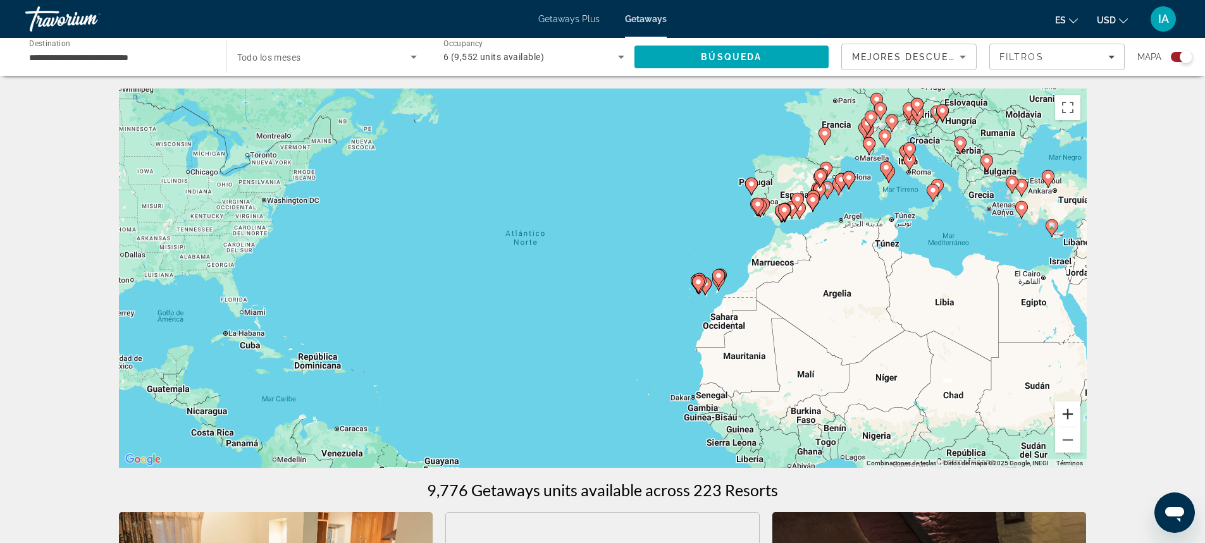
click at [1075, 415] on button "Ampliar" at bounding box center [1067, 414] width 25 height 25
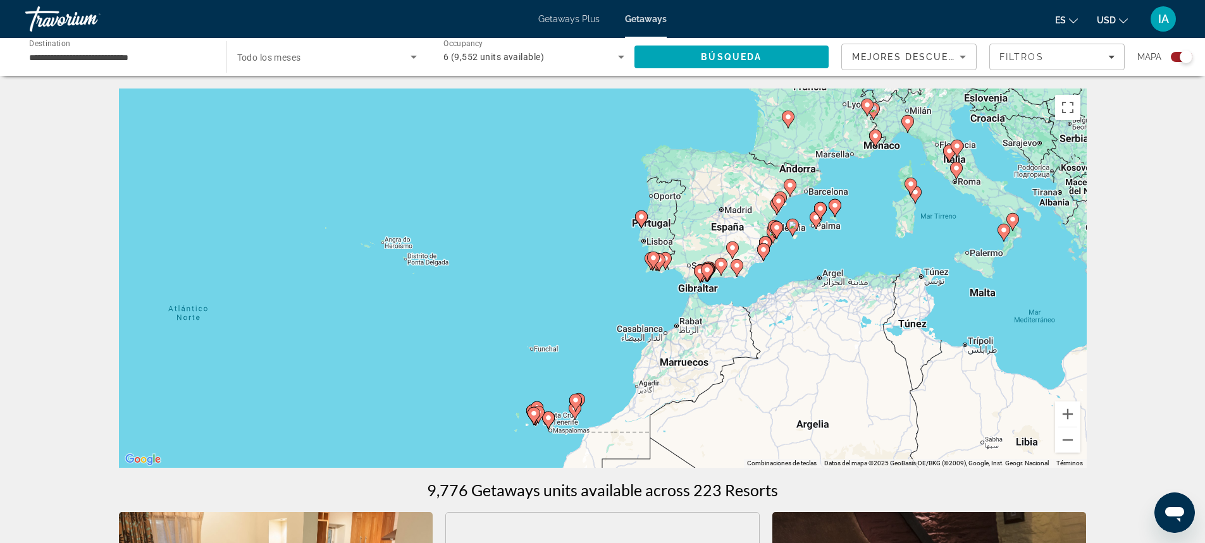
drag, startPoint x: 1029, startPoint y: 224, endPoint x: 759, endPoint y: 343, distance: 294.6
click at [759, 343] on div "Para activar la función de arrastre con el teclado, pulsa Alt + Intro. Cuando h…" at bounding box center [603, 279] width 968 height 380
click at [1064, 418] on button "Ampliar" at bounding box center [1067, 414] width 25 height 25
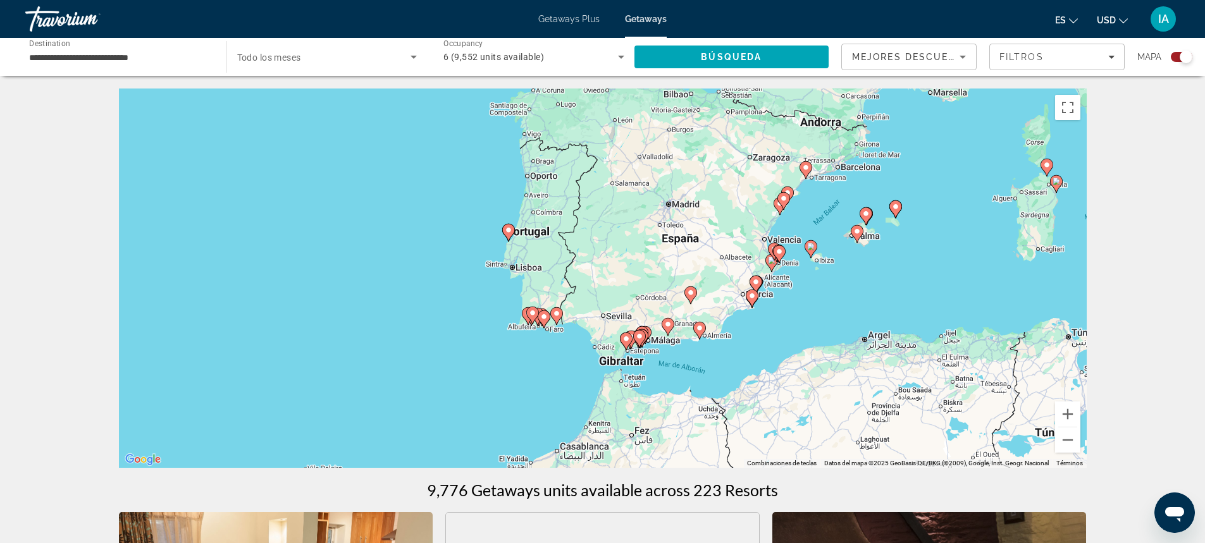
drag, startPoint x: 980, startPoint y: 278, endPoint x: 803, endPoint y: 347, distance: 190.3
click at [803, 347] on div "Para activar la función de arrastre con el teclado, pulsa Alt + Intro. Cuando h…" at bounding box center [603, 279] width 968 height 380
click at [669, 325] on image "Main content" at bounding box center [668, 325] width 8 height 8
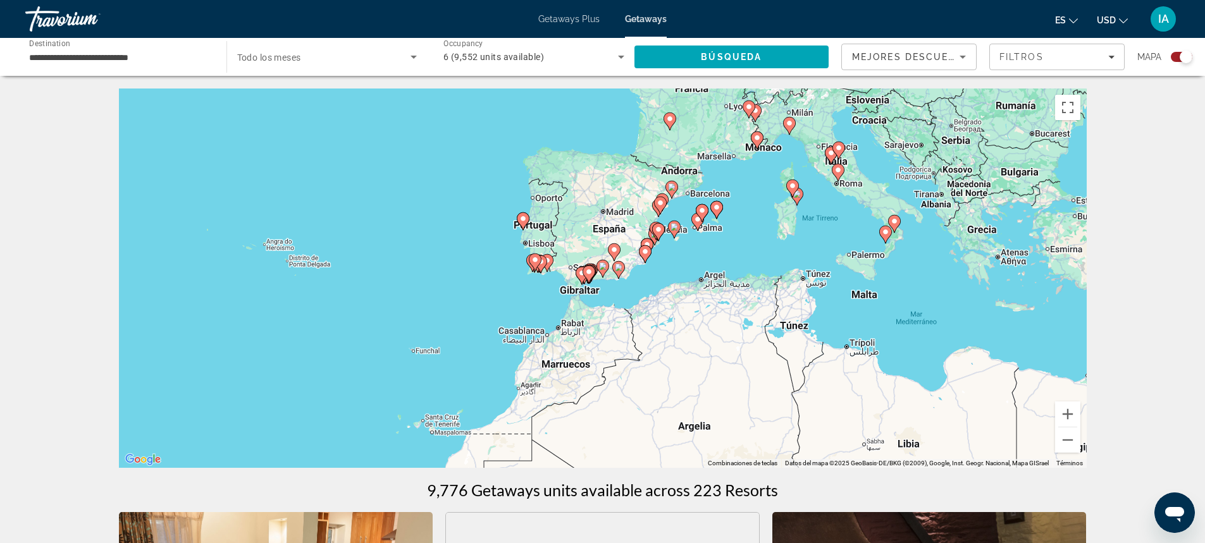
click at [603, 266] on image "Main content" at bounding box center [603, 267] width 8 height 8
type input "**********"
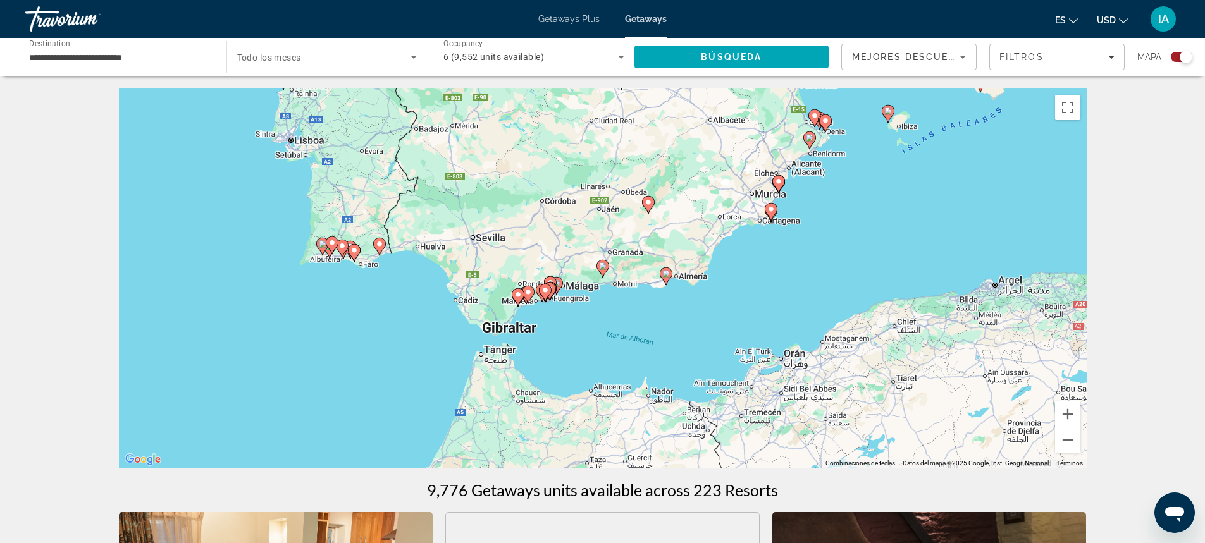
click at [603, 266] on image "Main content" at bounding box center [603, 267] width 8 height 8
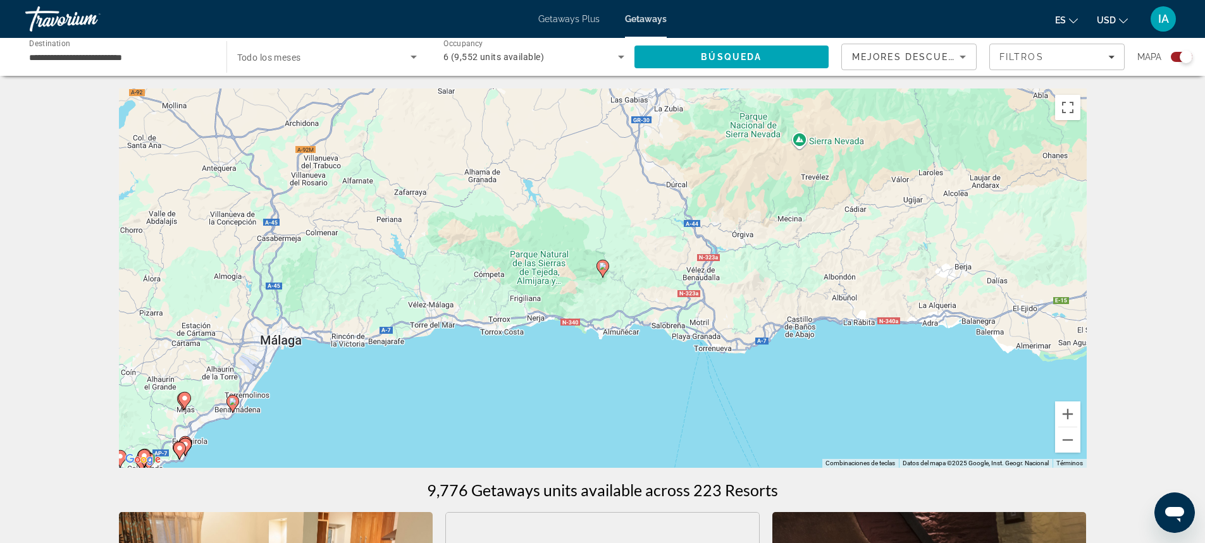
click at [603, 266] on image "Main content" at bounding box center [603, 267] width 8 height 8
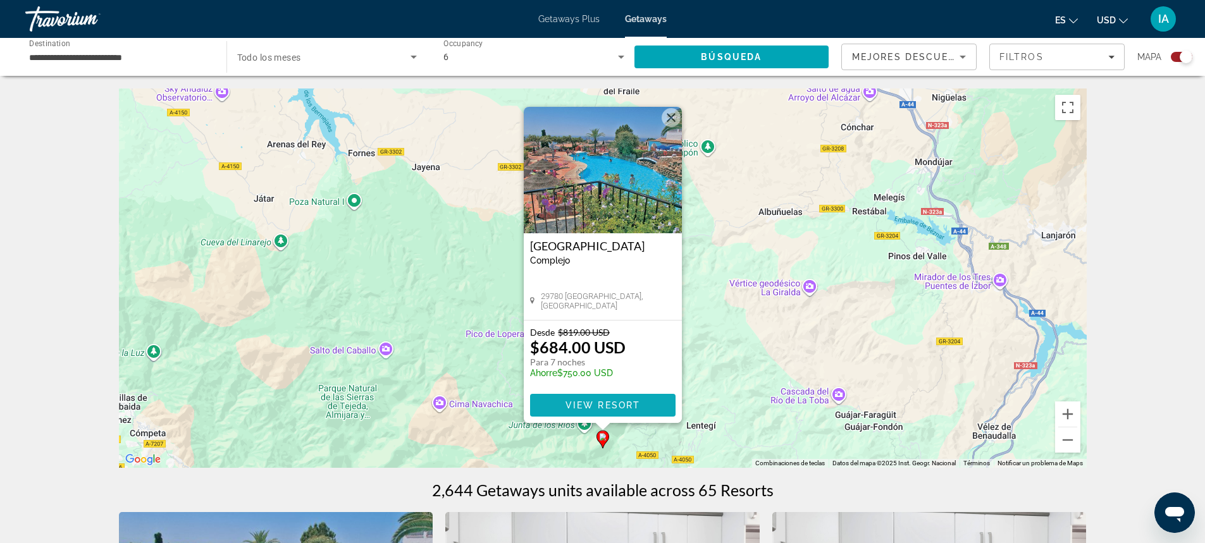
click at [636, 409] on span "View Resort" at bounding box center [602, 405] width 75 height 10
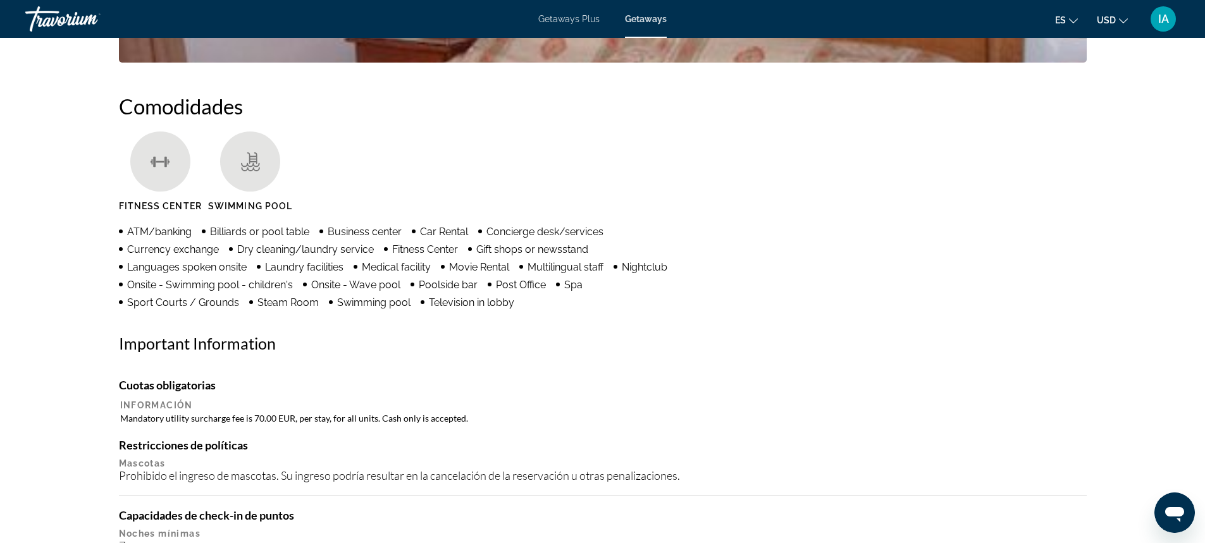
scroll to position [900, 0]
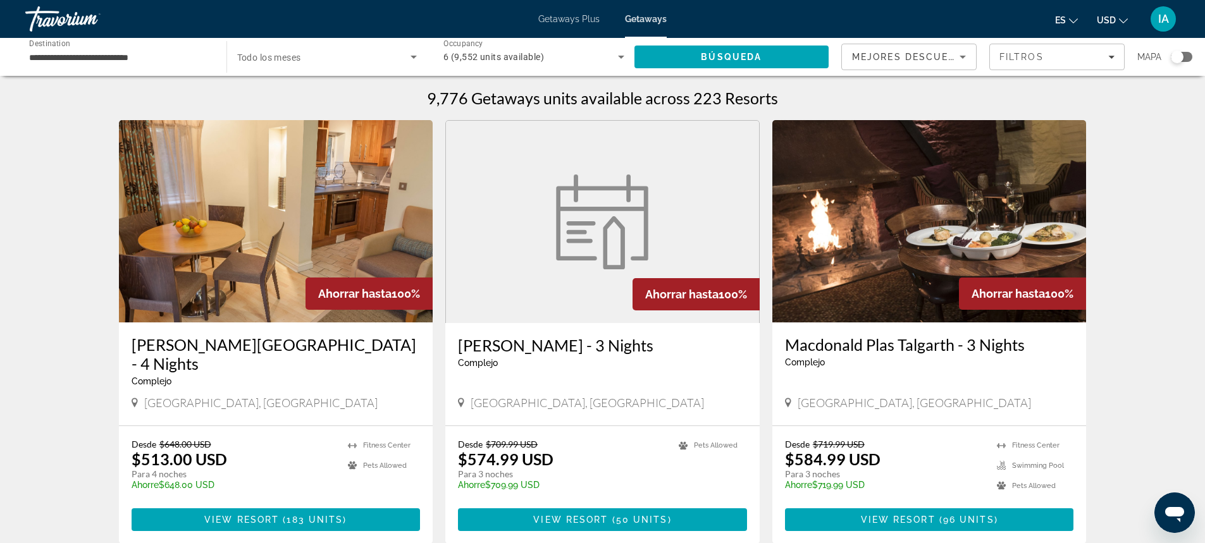
click at [1189, 54] on div "Search widget" at bounding box center [1182, 57] width 22 height 10
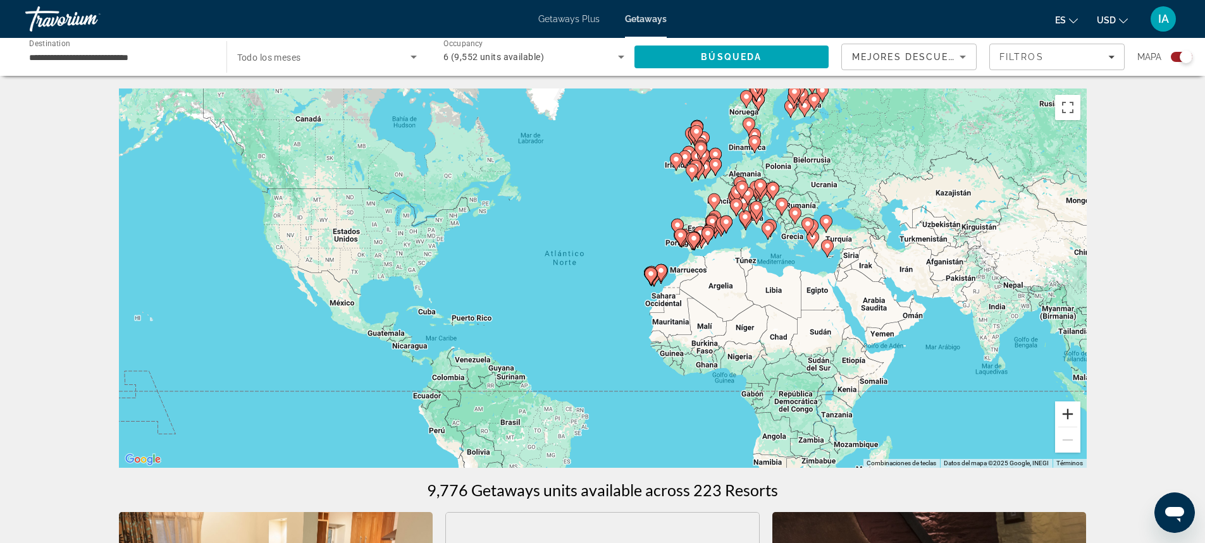
click at [1071, 418] on button "Ampliar" at bounding box center [1067, 414] width 25 height 25
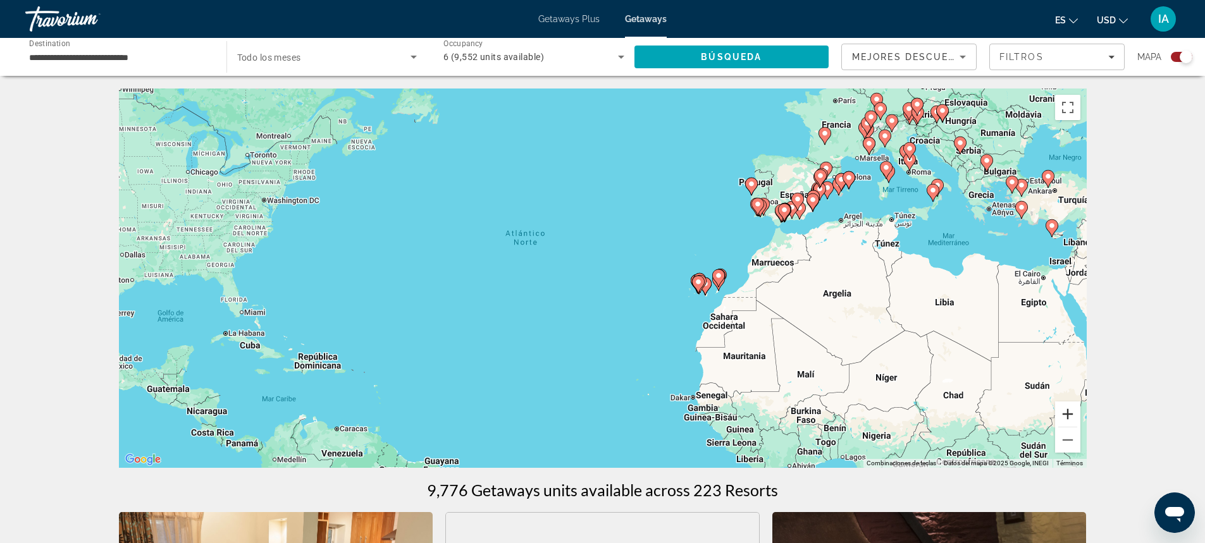
click at [1071, 418] on button "Ampliar" at bounding box center [1067, 414] width 25 height 25
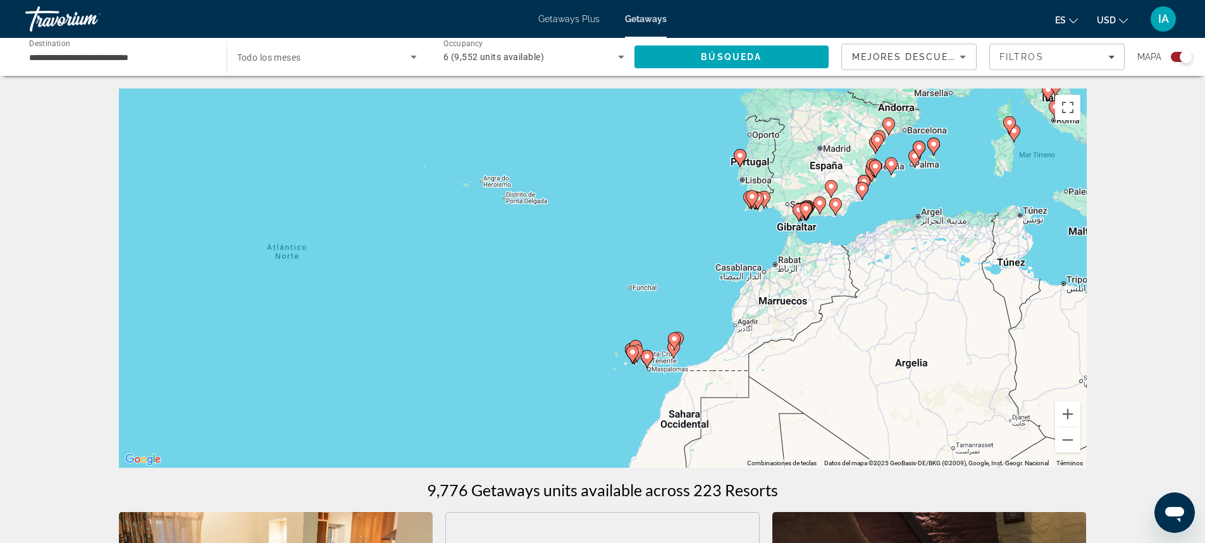
drag, startPoint x: 986, startPoint y: 197, endPoint x: 817, endPoint y: 254, distance: 178.3
click at [817, 254] on div "Para activar la función de arrastre con el teclado, pulsa Alt + Intro. Cuando h…" at bounding box center [603, 279] width 968 height 380
click at [1072, 416] on button "Ampliar" at bounding box center [1067, 414] width 25 height 25
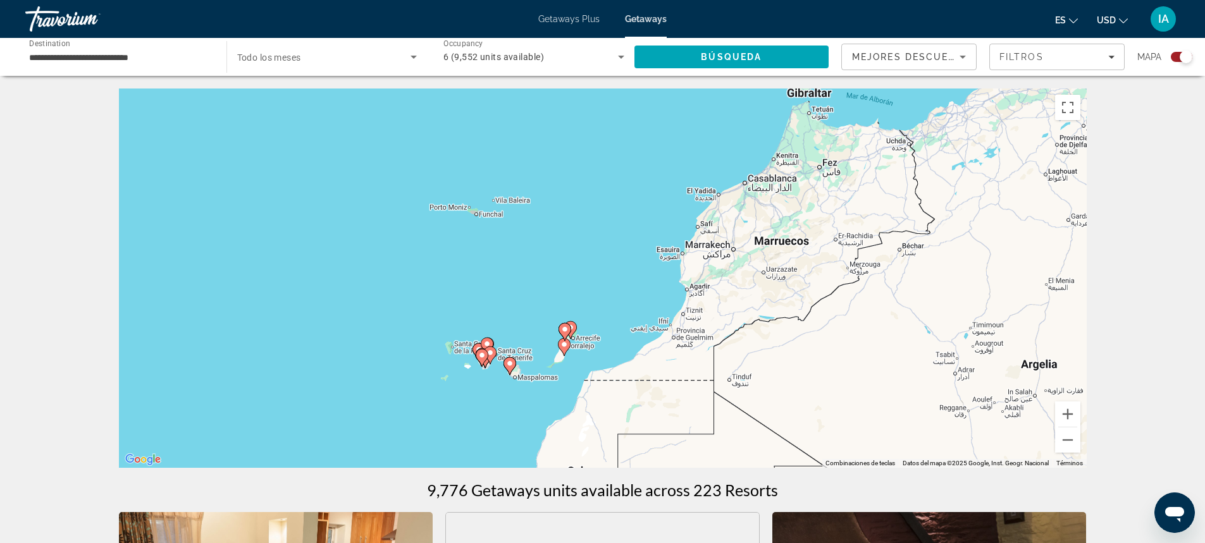
drag, startPoint x: 1062, startPoint y: 218, endPoint x: 883, endPoint y: 130, distance: 199.2
click at [883, 130] on div "Para activar la función de arrastre con el teclado, pulsa Alt + Intro. Cuando h…" at bounding box center [603, 279] width 968 height 380
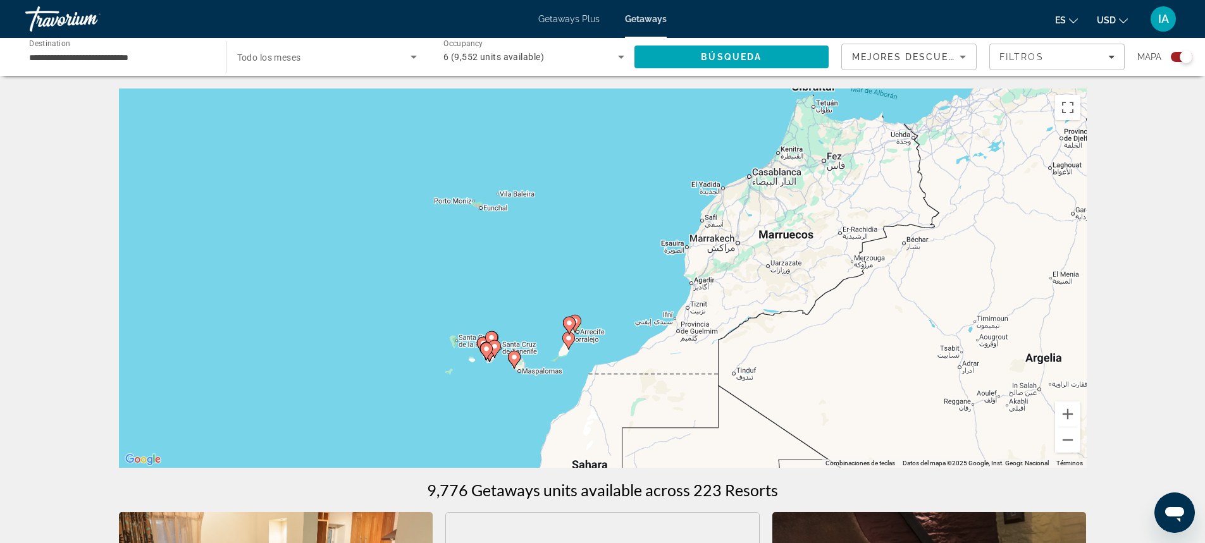
click at [486, 350] on image "Main content" at bounding box center [487, 349] width 8 height 8
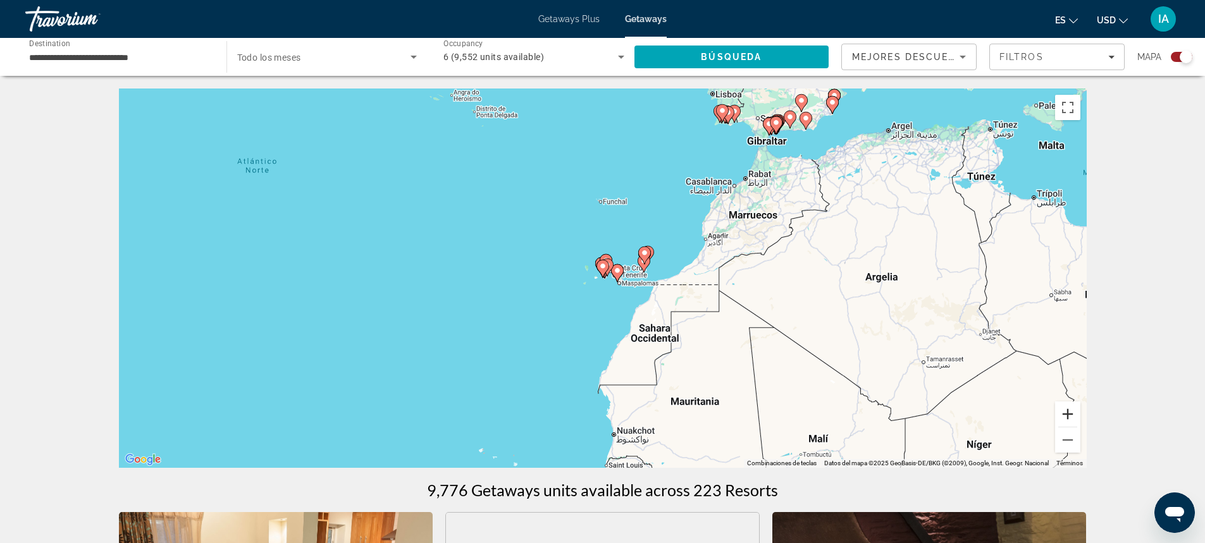
click at [1072, 416] on button "Ampliar" at bounding box center [1067, 414] width 25 height 25
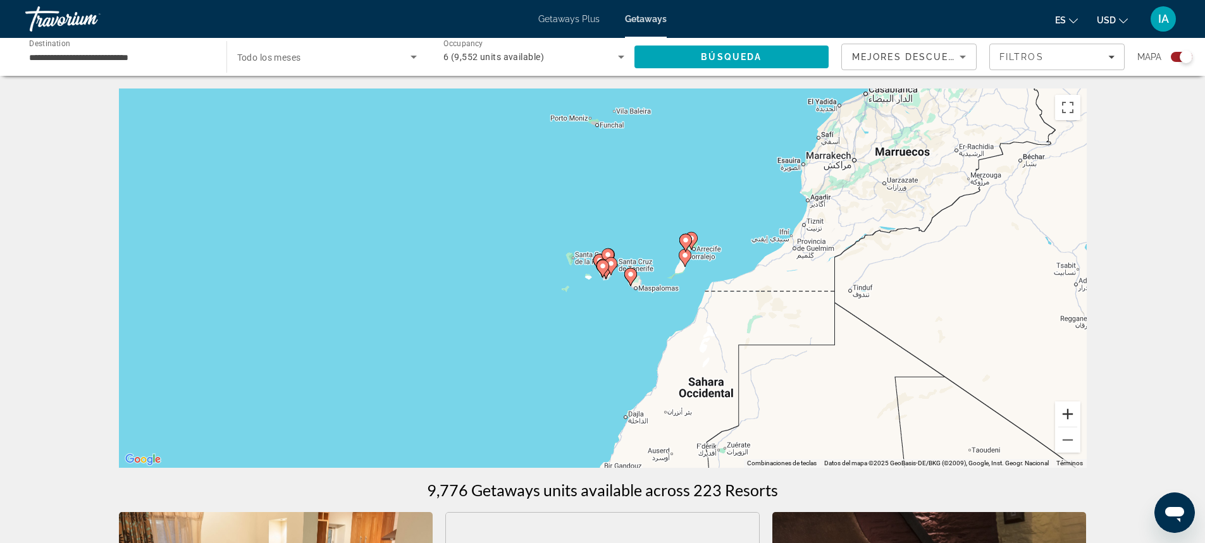
click at [1072, 416] on button "Ampliar" at bounding box center [1067, 414] width 25 height 25
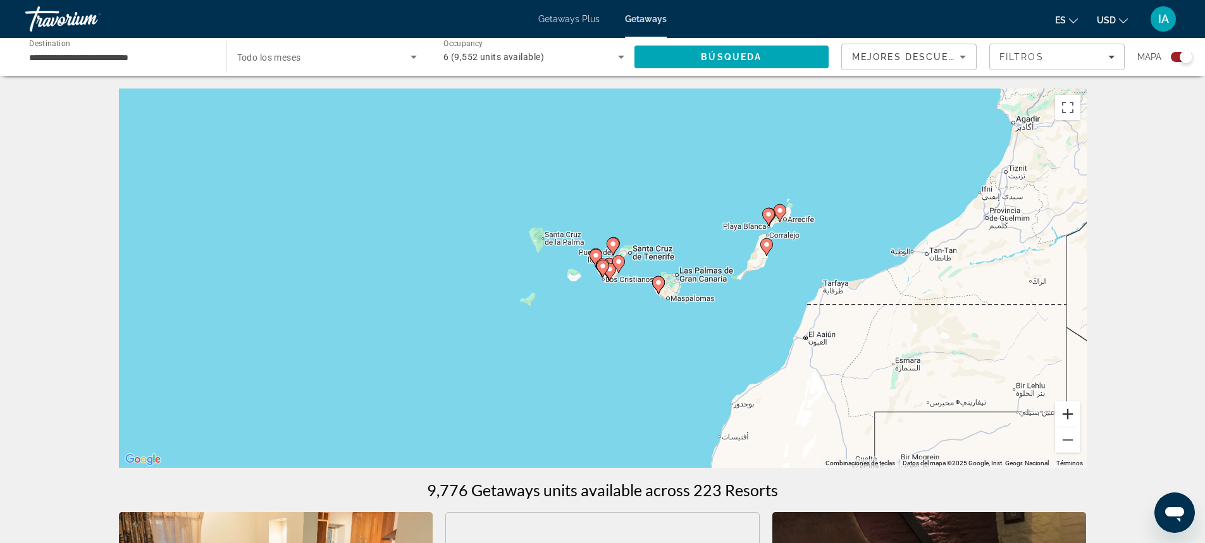
click at [1072, 416] on button "Ampliar" at bounding box center [1067, 414] width 25 height 25
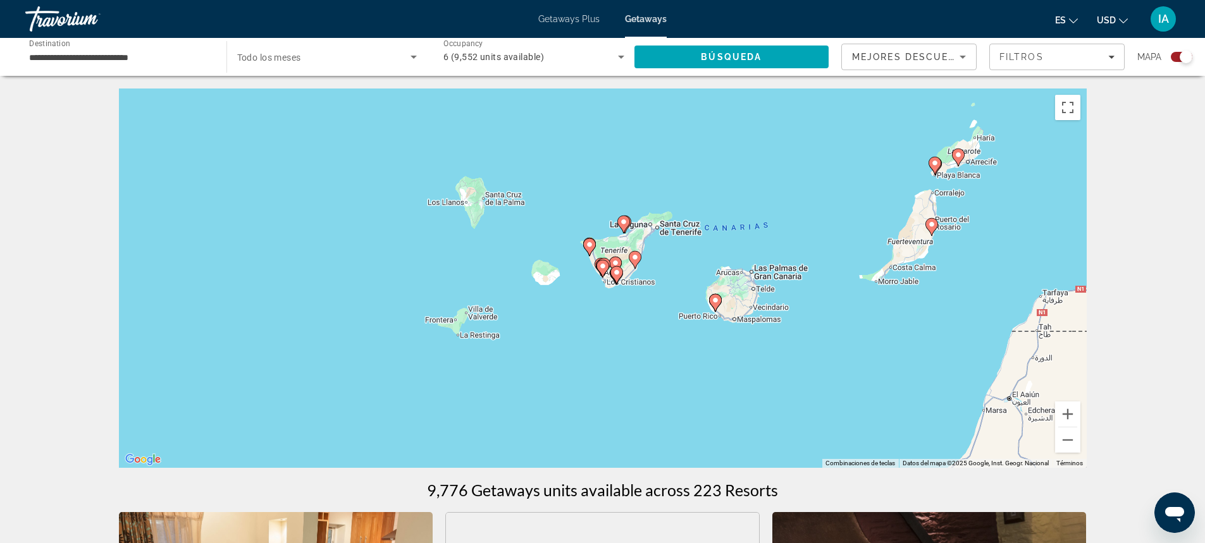
click at [958, 154] on image "Main content" at bounding box center [959, 155] width 8 height 8
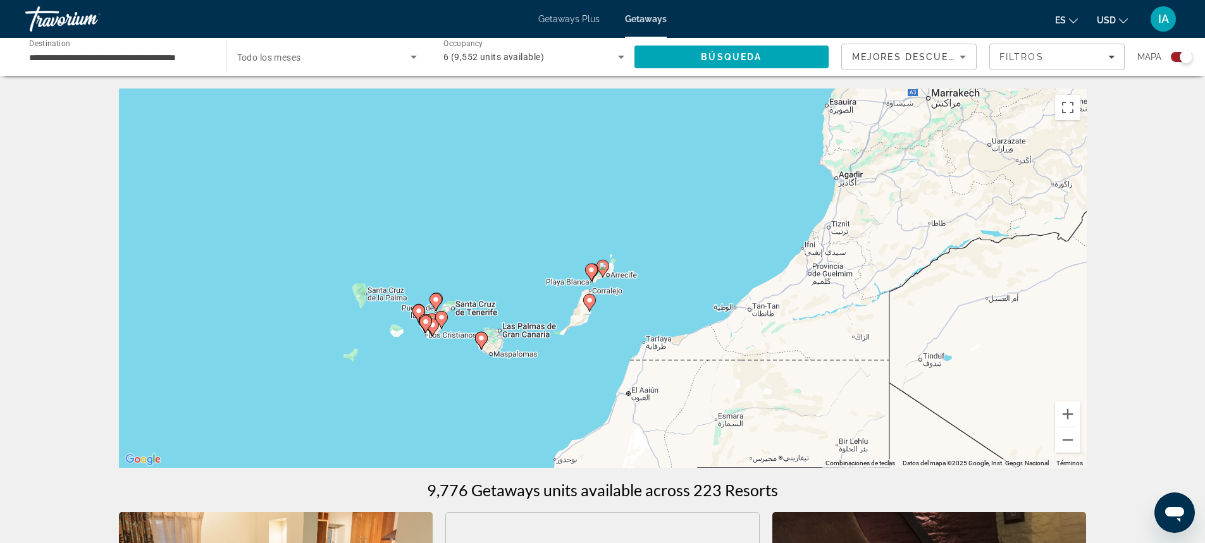
click at [603, 263] on icon "Main content" at bounding box center [602, 269] width 11 height 16
type input "**********"
click at [603, 263] on icon "Main content" at bounding box center [602, 269] width 11 height 16
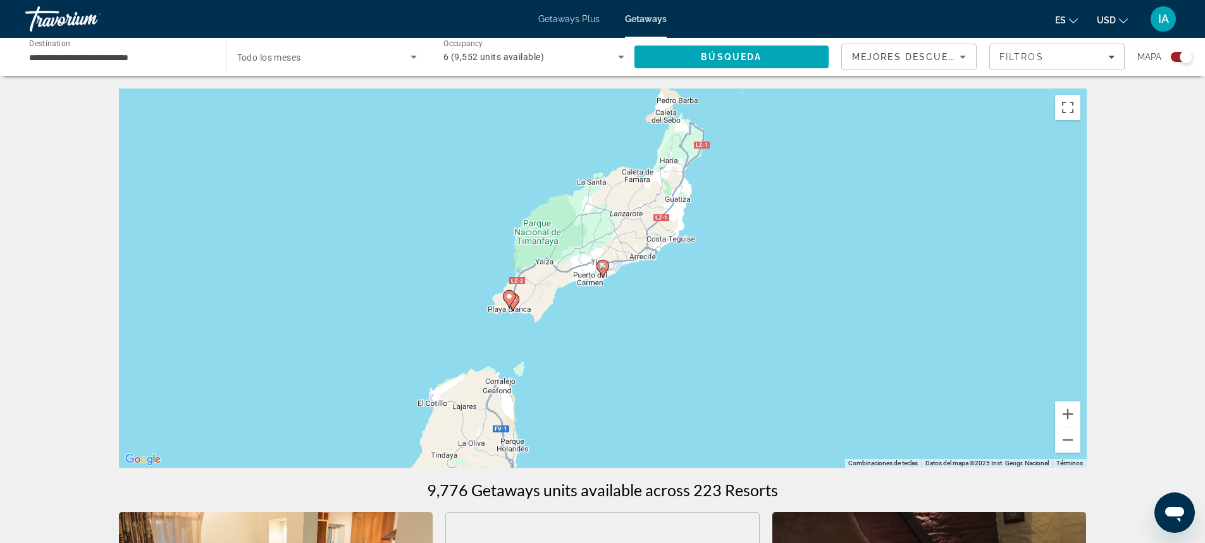
click at [603, 263] on icon "Main content" at bounding box center [602, 269] width 11 height 16
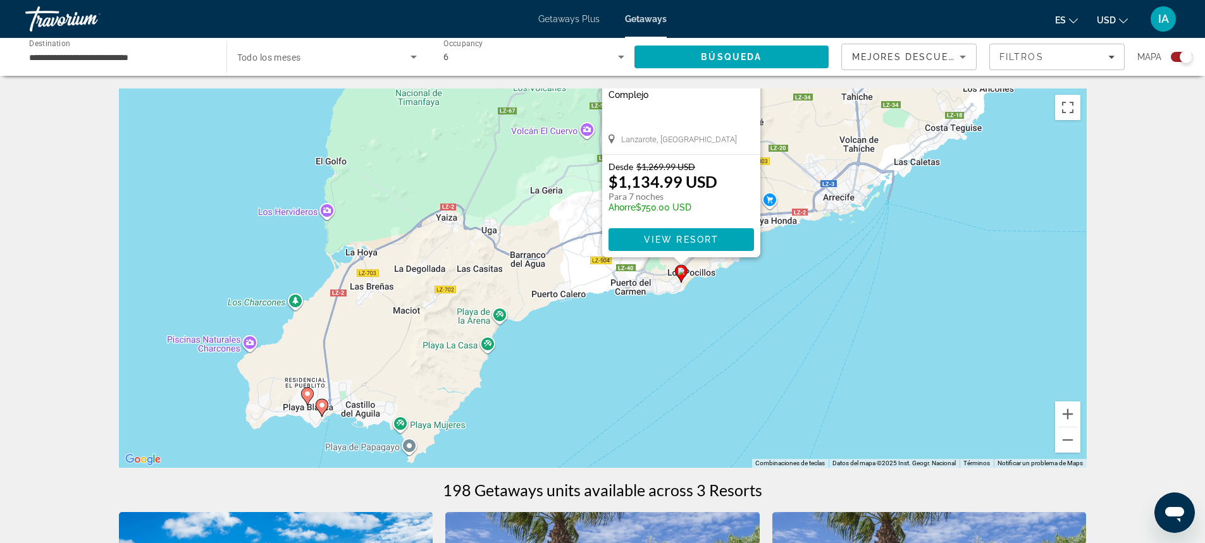
drag, startPoint x: 399, startPoint y: 301, endPoint x: 481, endPoint y: 128, distance: 190.5
click at [481, 128] on div "Para activar la función de arrastre con el teclado, pulsa Alt + Intro. Cuando h…" at bounding box center [603, 279] width 968 height 380
click at [321, 407] on image "Main content" at bounding box center [322, 406] width 8 height 8
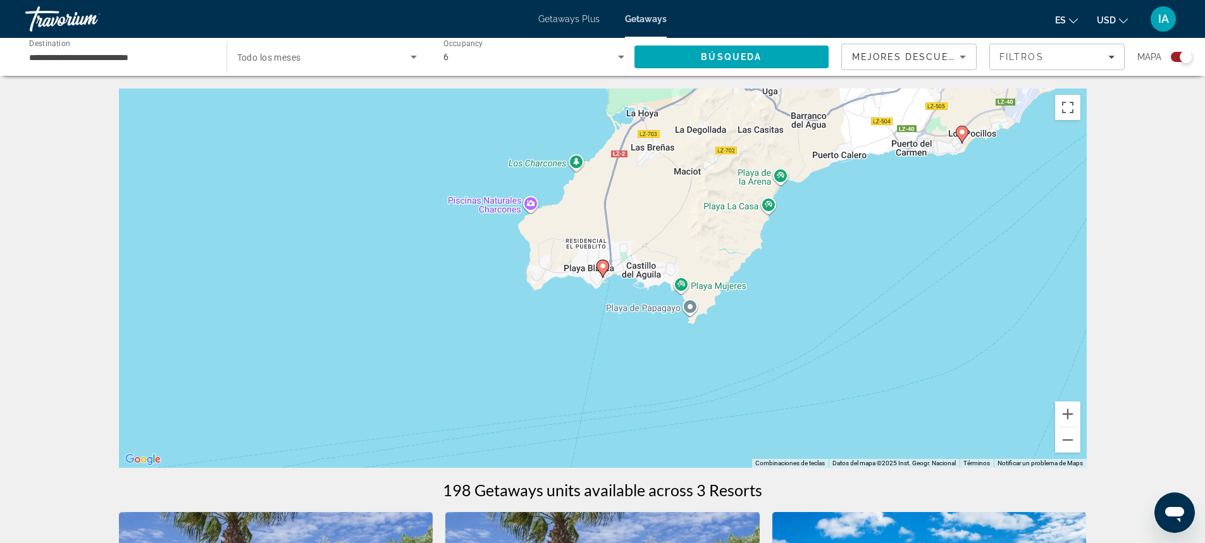
click at [602, 268] on image "Main content" at bounding box center [603, 267] width 8 height 8
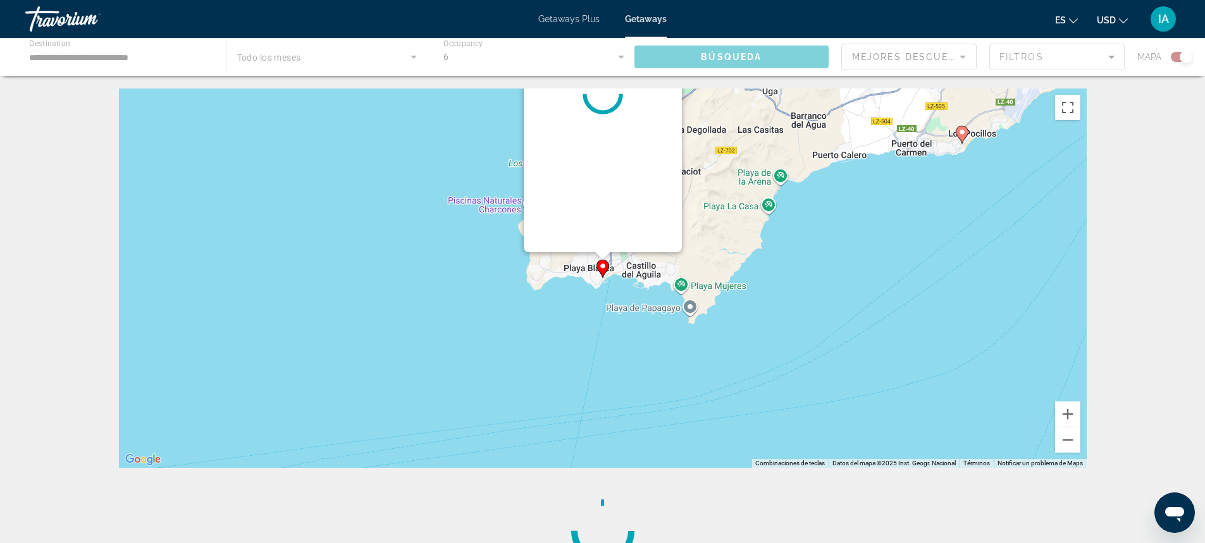
click at [603, 278] on div "Para desplazarte, pulsa las teclas [PERSON_NAME]. Para activar la función de ar…" at bounding box center [1087, 278] width 968 height 0
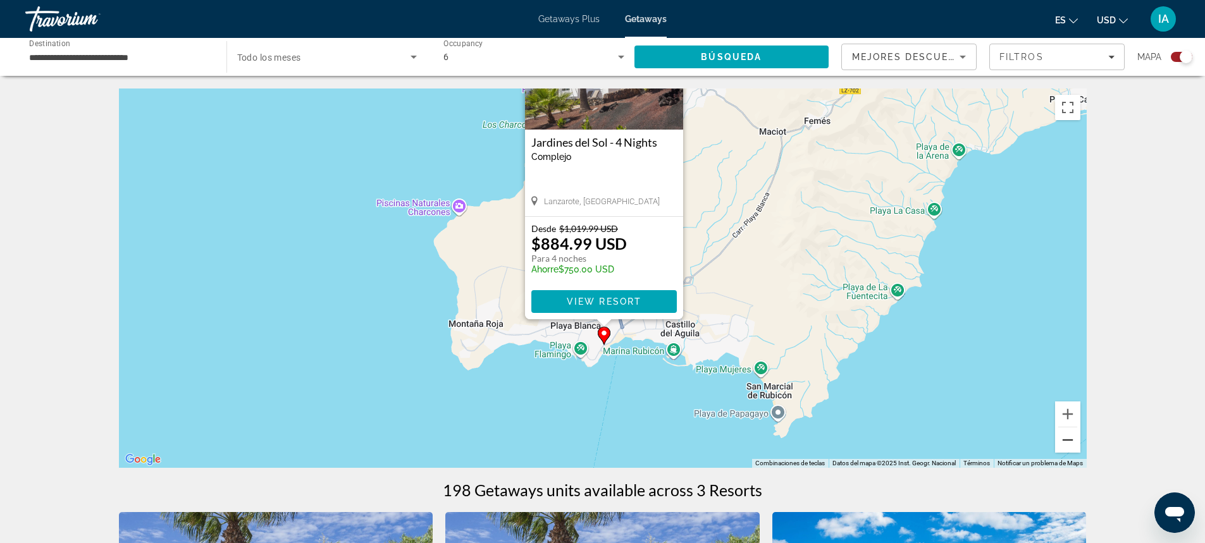
click at [1069, 440] on button "Reducir" at bounding box center [1067, 440] width 25 height 25
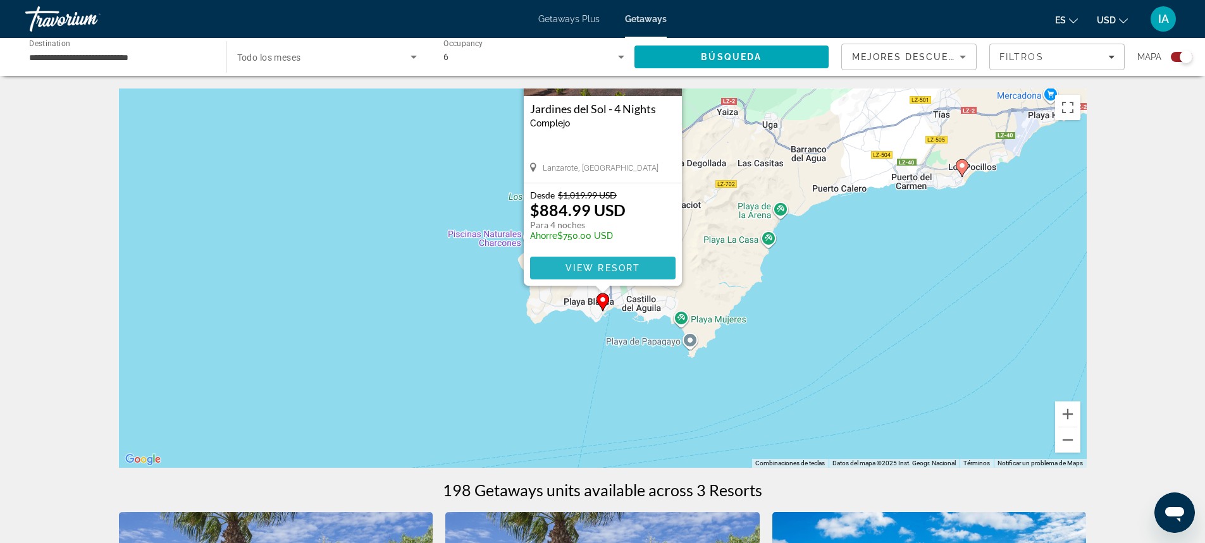
click at [611, 273] on span "View Resort" at bounding box center [602, 268] width 75 height 10
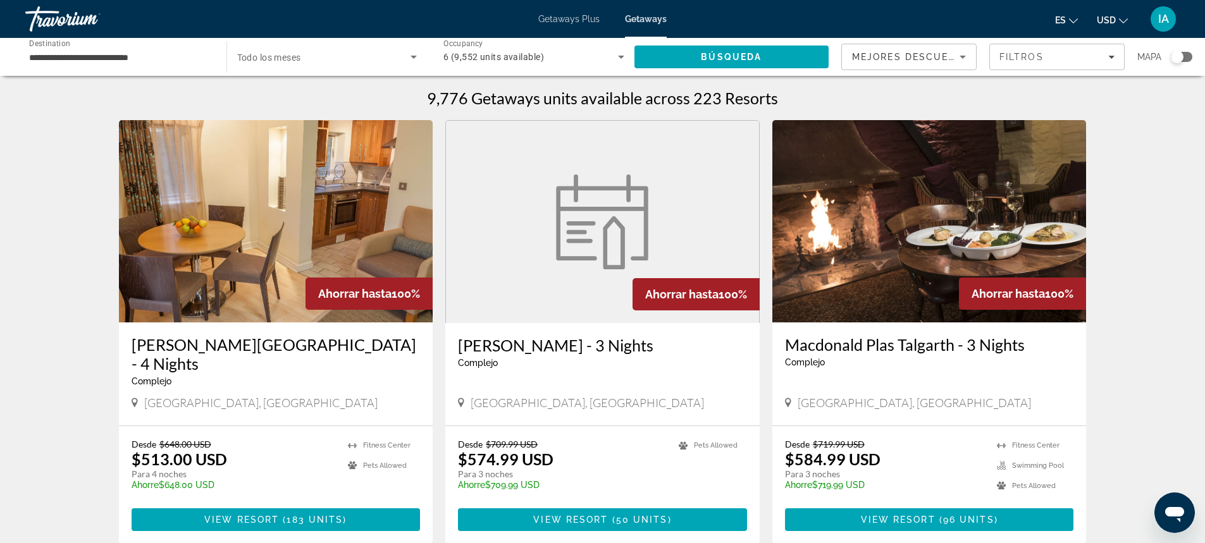
click at [1187, 52] on div "Search widget" at bounding box center [1182, 57] width 22 height 10
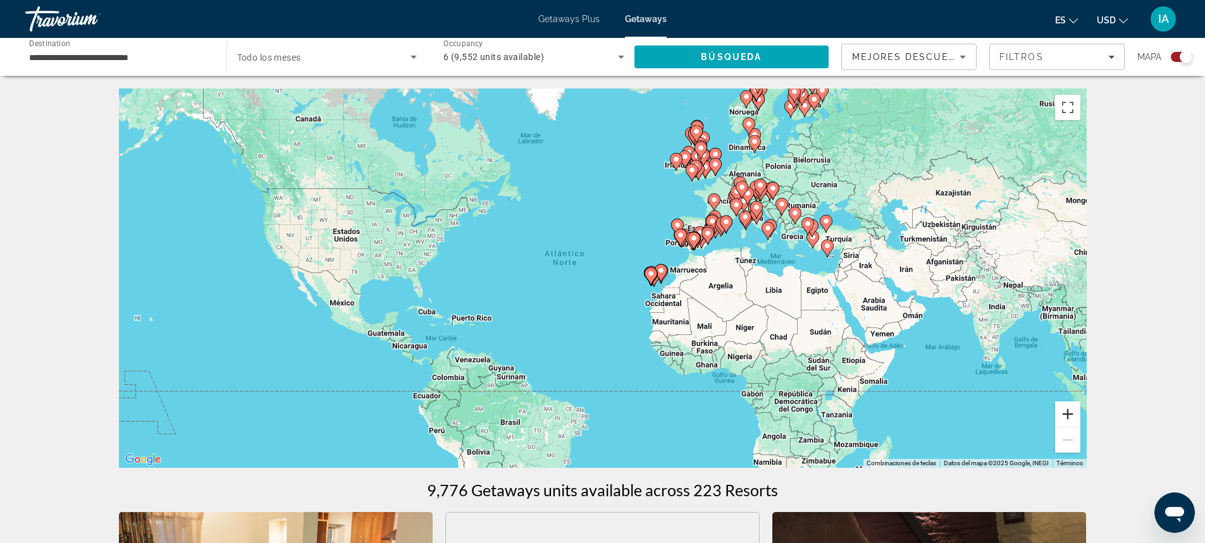
click at [1070, 421] on button "Ampliar" at bounding box center [1067, 414] width 25 height 25
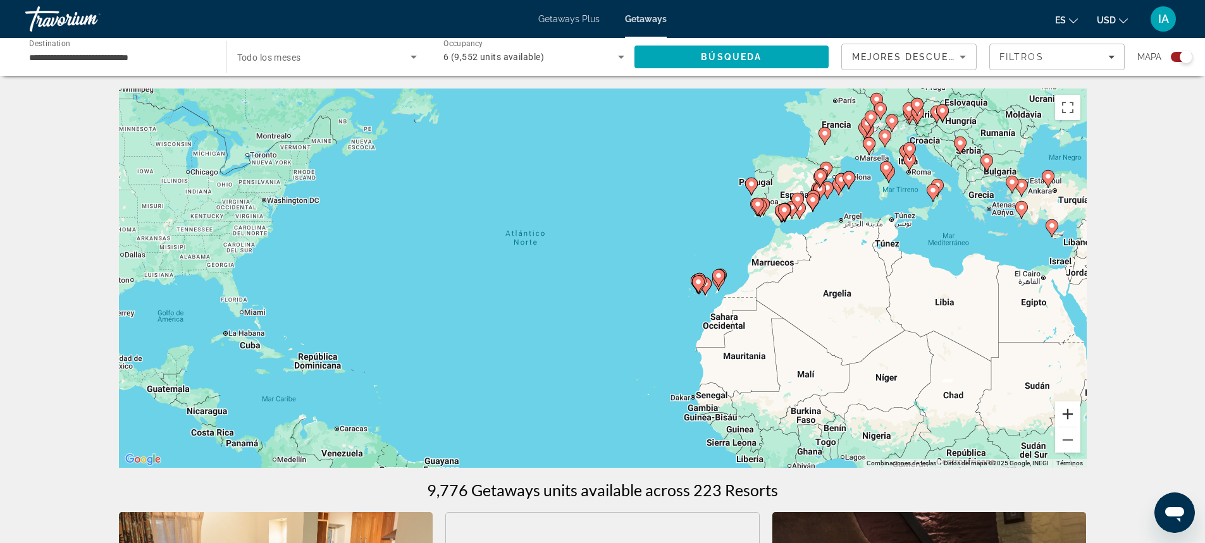
click at [1064, 416] on button "Ampliar" at bounding box center [1067, 414] width 25 height 25
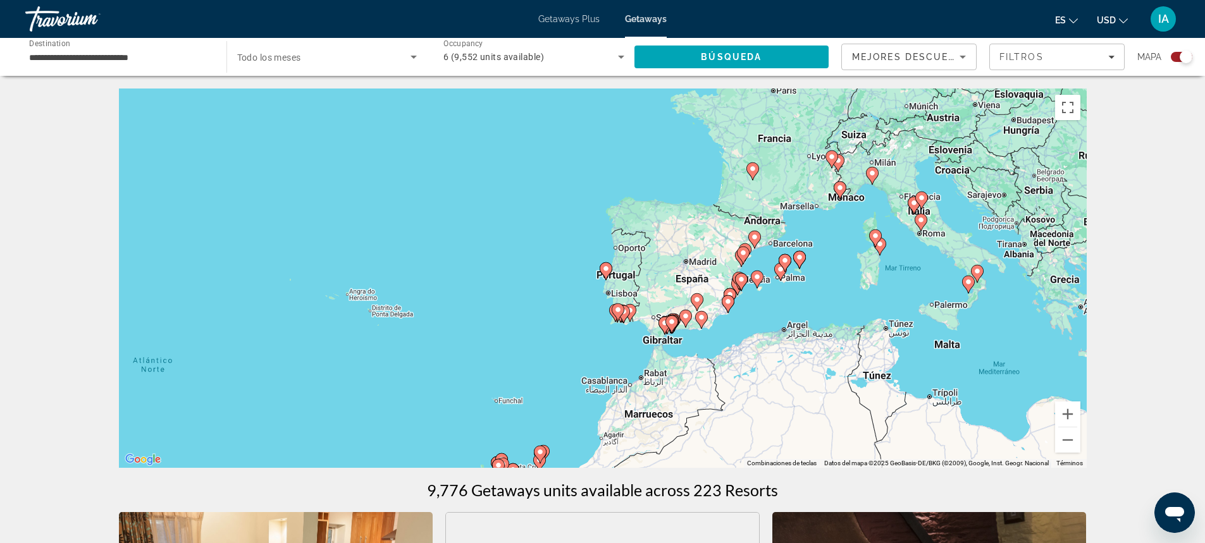
drag, startPoint x: 1003, startPoint y: 177, endPoint x: 663, endPoint y: 385, distance: 398.4
click at [663, 385] on div "Para activar la función de arrastre con el teclado, pulsa Alt + Intro. Cuando h…" at bounding box center [603, 279] width 968 height 380
